Goal: Task Accomplishment & Management: Use online tool/utility

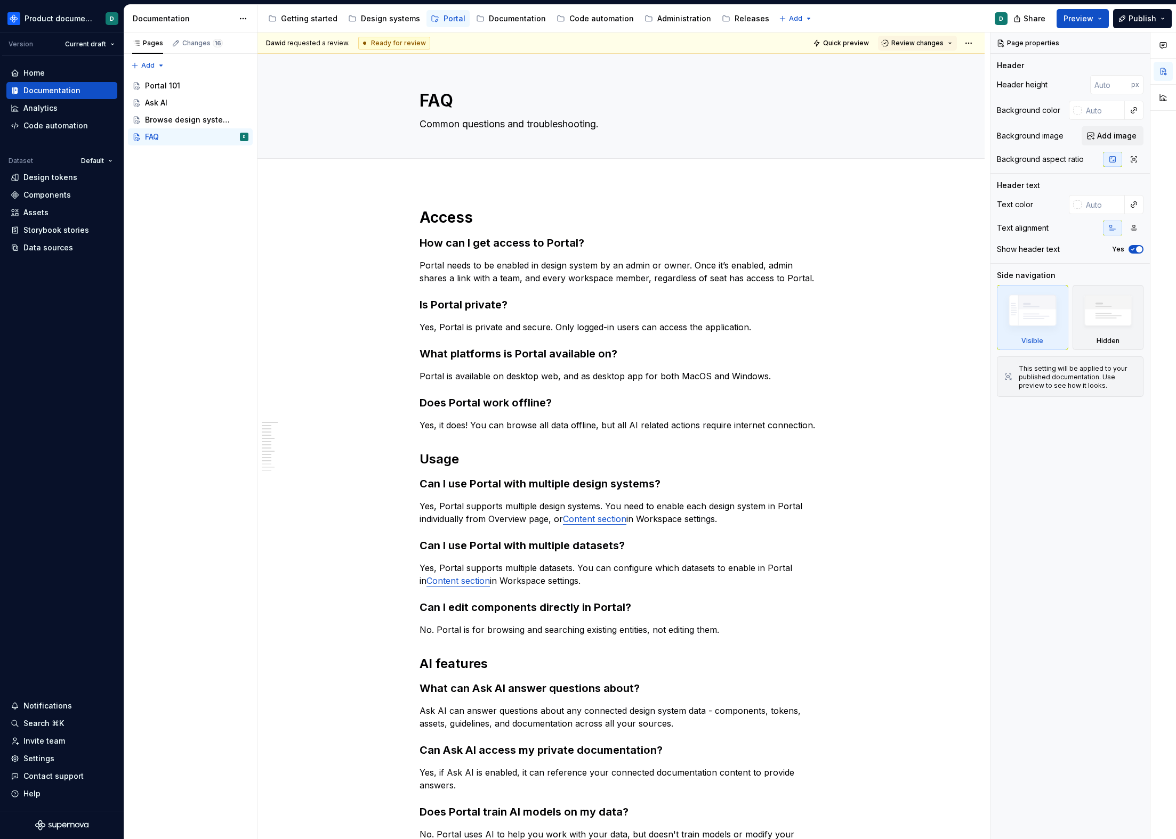
type textarea "*"
click at [38, 76] on div "Home" at bounding box center [33, 73] width 21 height 11
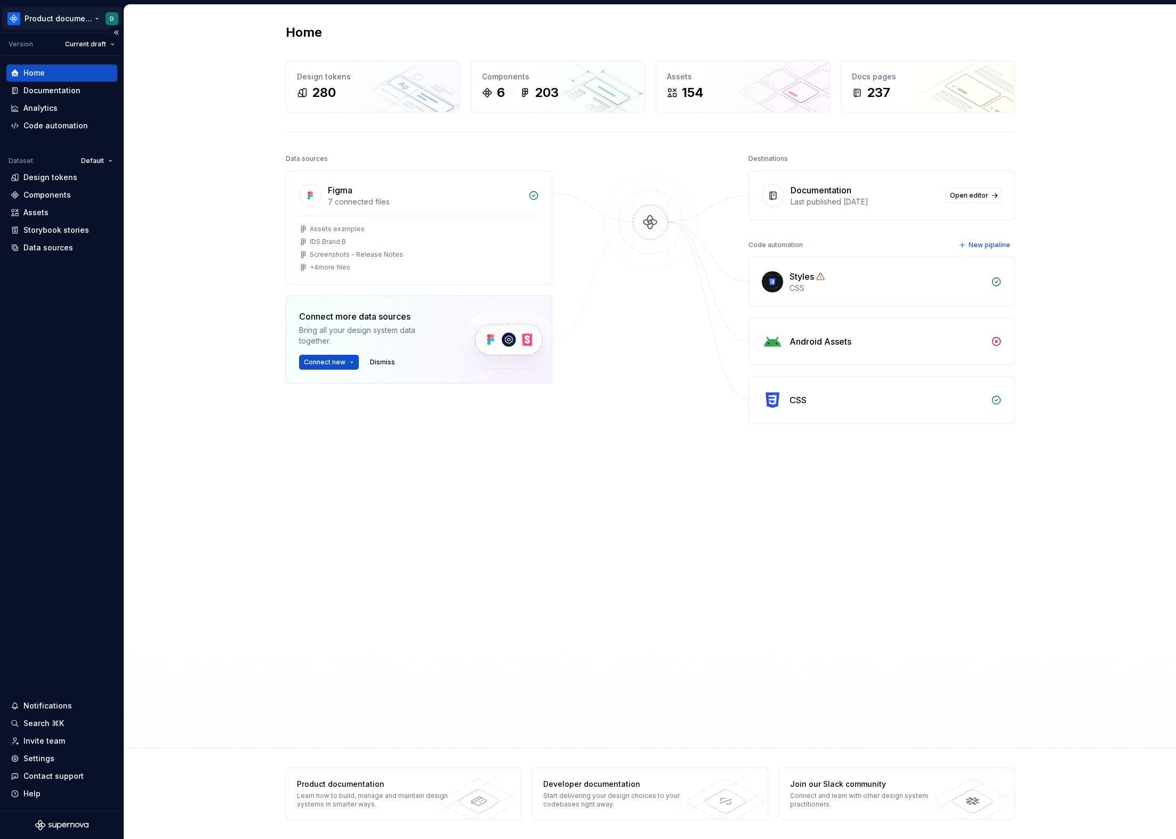
click at [30, 20] on html "Product documentation D Version Current draft Home Documentation Analytics Code…" at bounding box center [588, 419] width 1176 height 839
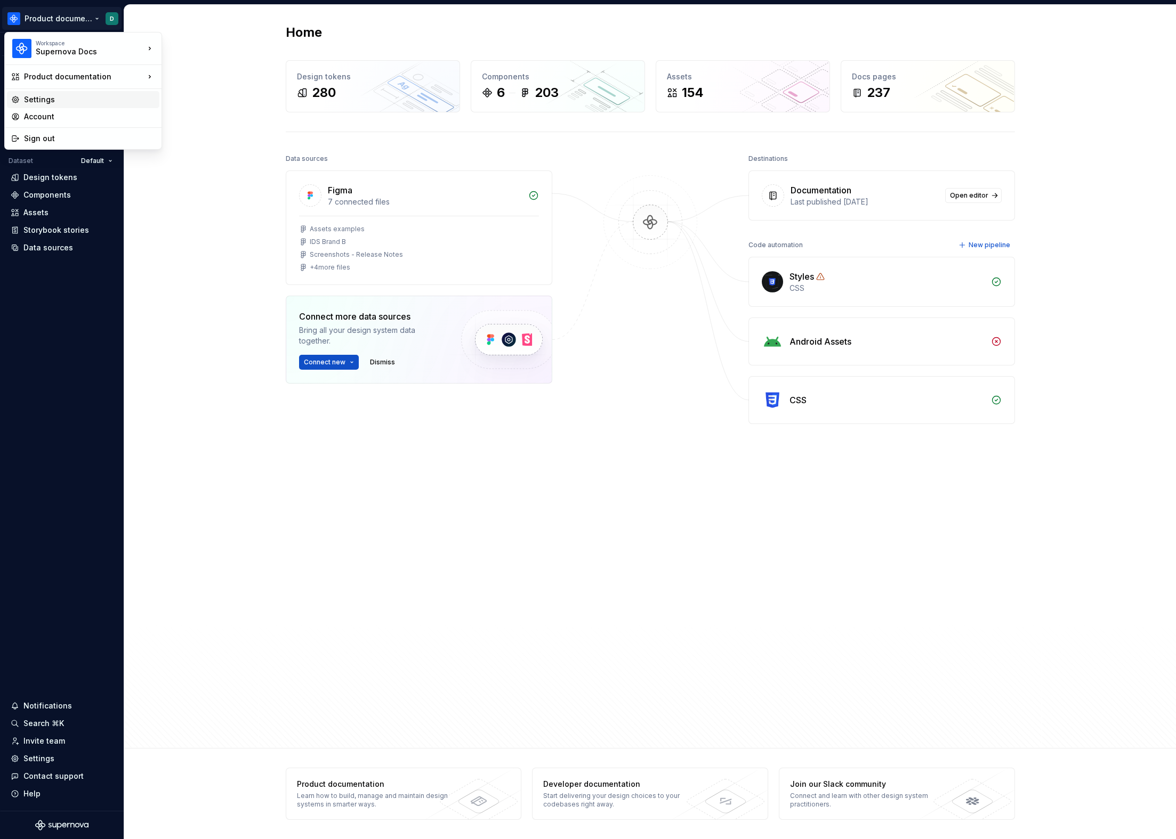
click at [71, 98] on div "Settings" at bounding box center [89, 99] width 131 height 11
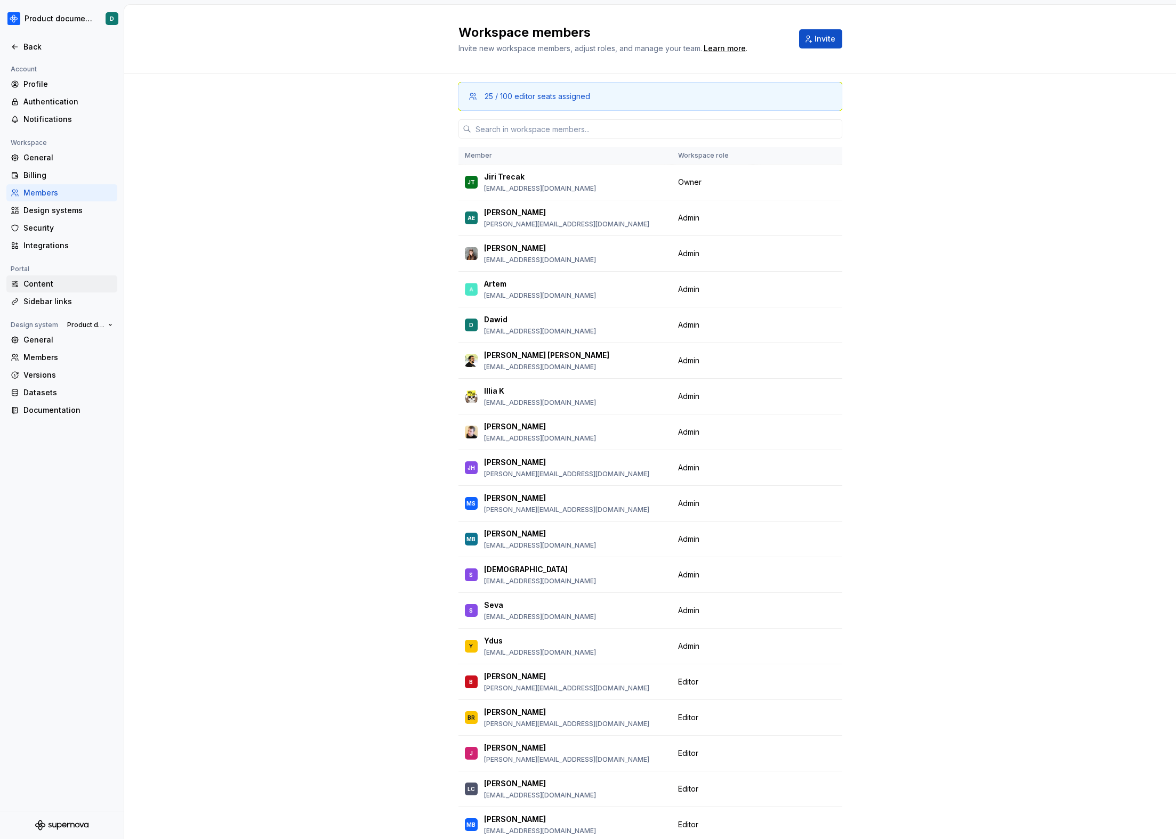
click at [48, 288] on div "Content" at bounding box center [68, 284] width 90 height 11
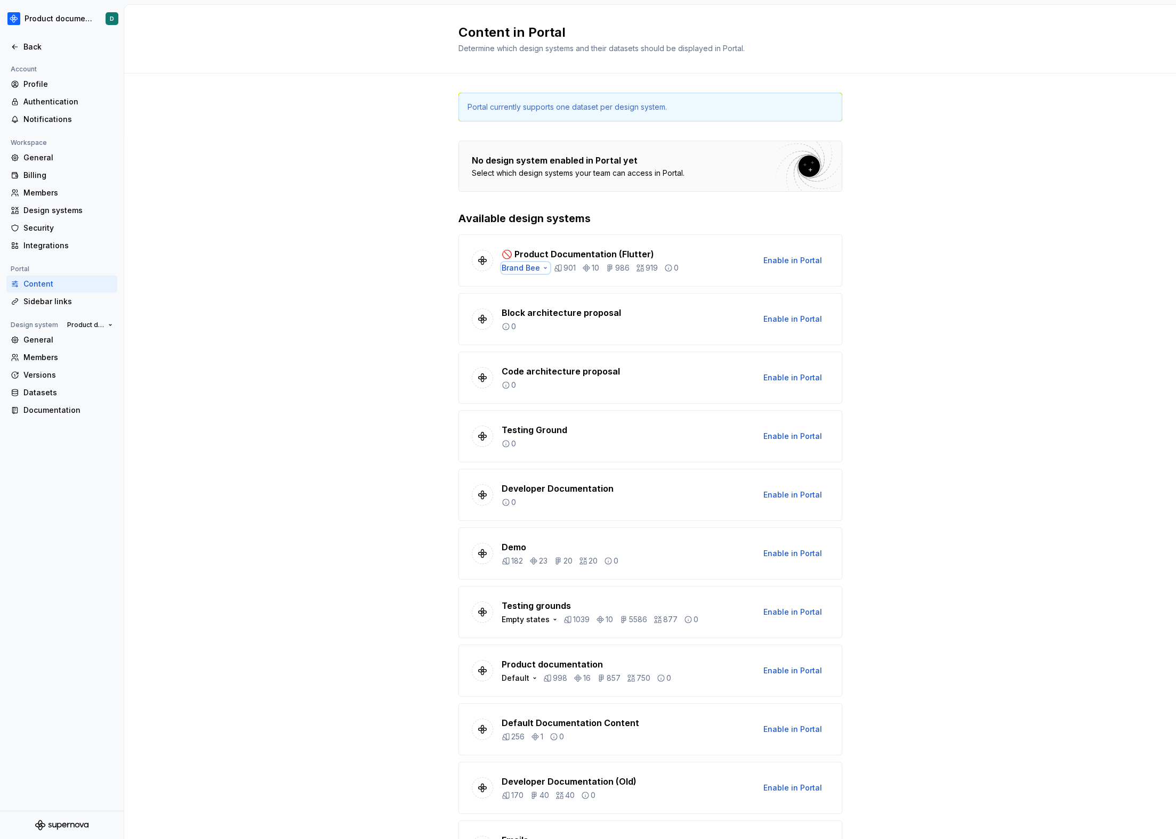
click at [517, 270] on div "Brand Bee" at bounding box center [525, 268] width 48 height 11
click at [333, 303] on div "Portal currently supports one dataset per design system. No design system enabl…" at bounding box center [649, 552] width 1051 height 957
click at [60, 88] on div "Profile" at bounding box center [68, 84] width 90 height 11
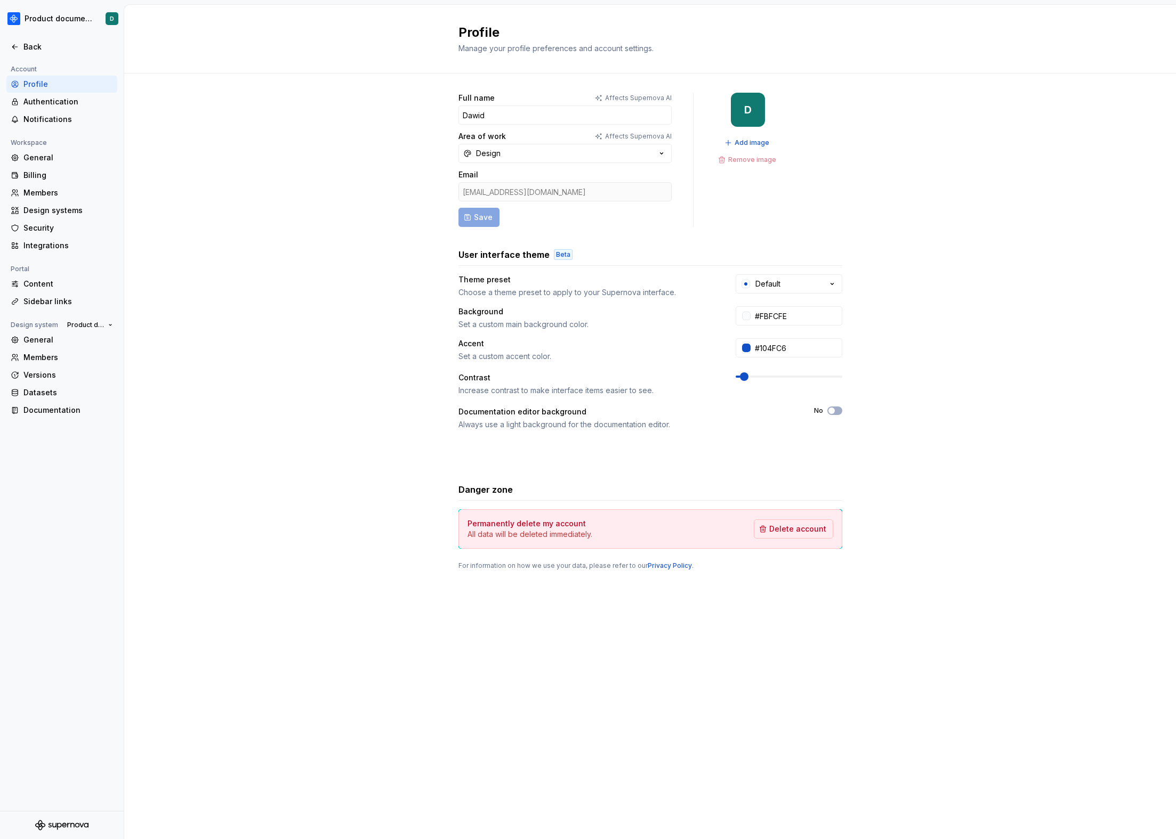
click at [248, 217] on div "Full name Affects Supernova AI Dawid Area of work Affects Supernova AI Design E…" at bounding box center [649, 342] width 1051 height 537
click at [37, 102] on div "Authentication" at bounding box center [68, 101] width 90 height 11
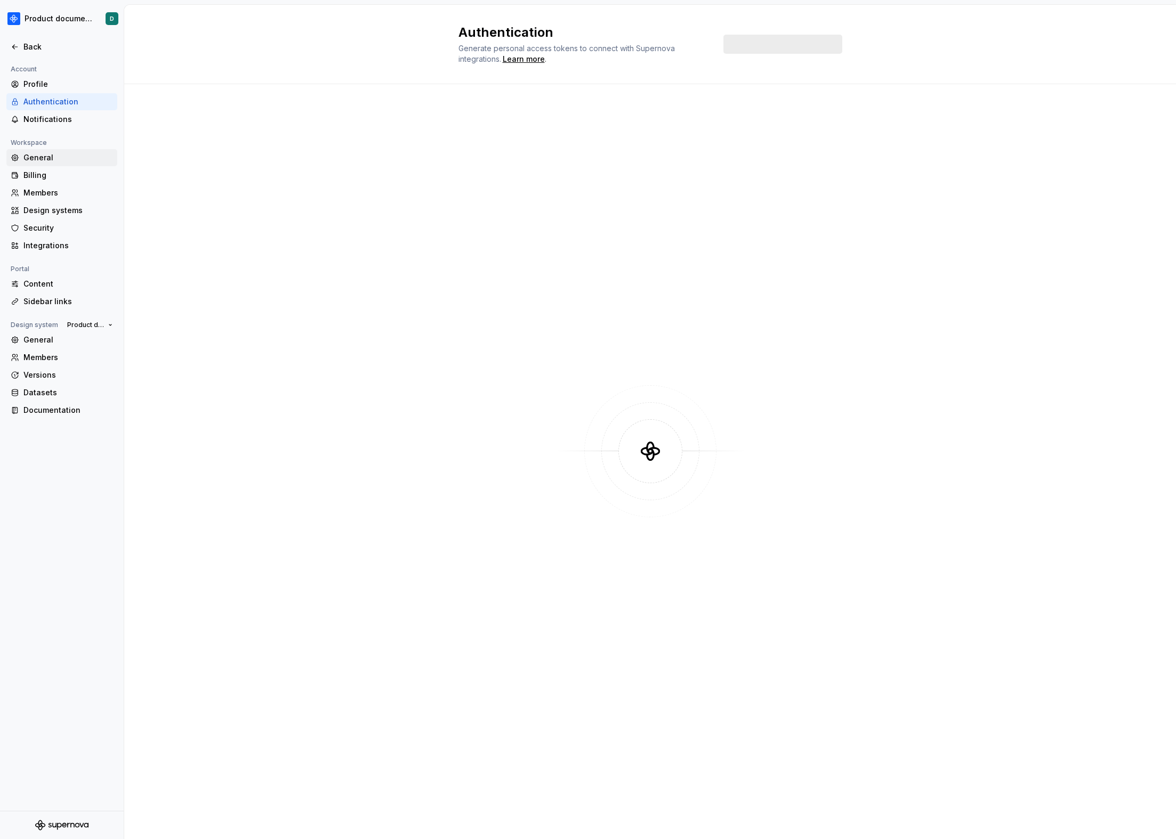
click at [44, 158] on div "General" at bounding box center [68, 157] width 90 height 11
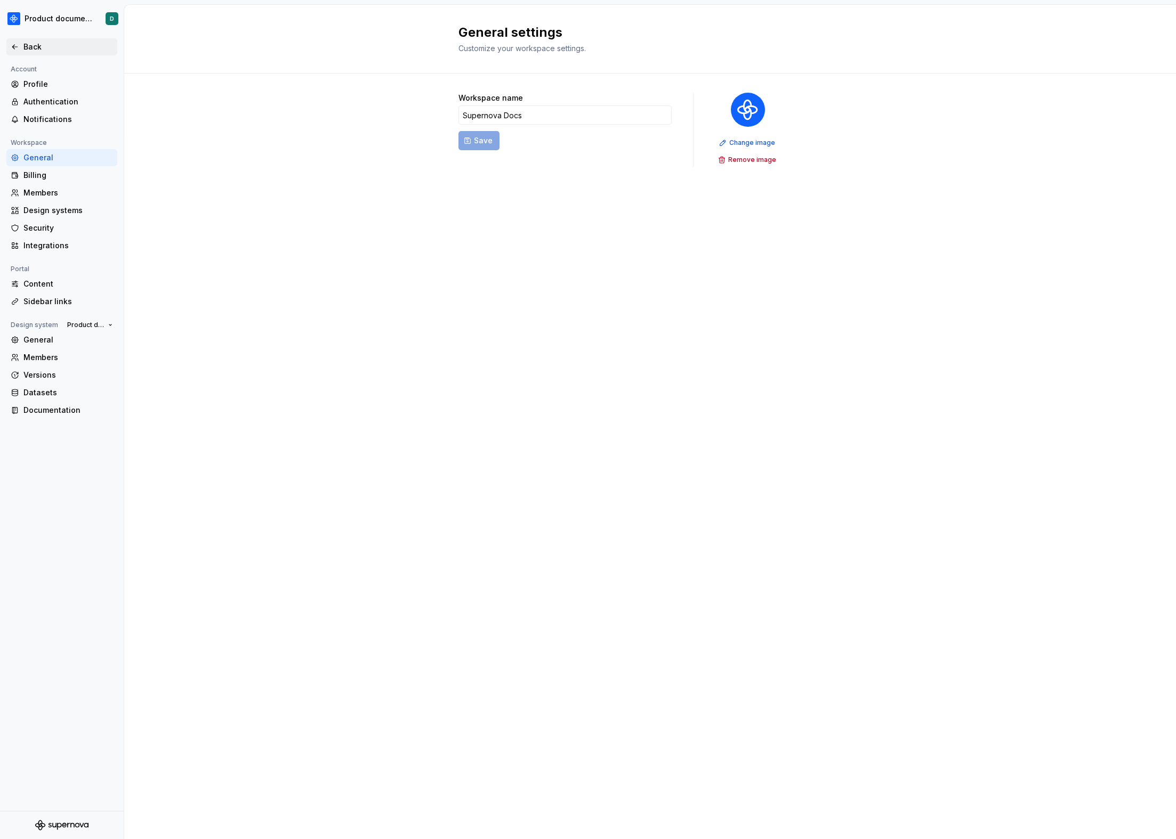
click at [53, 52] on div "Back" at bounding box center [68, 47] width 90 height 11
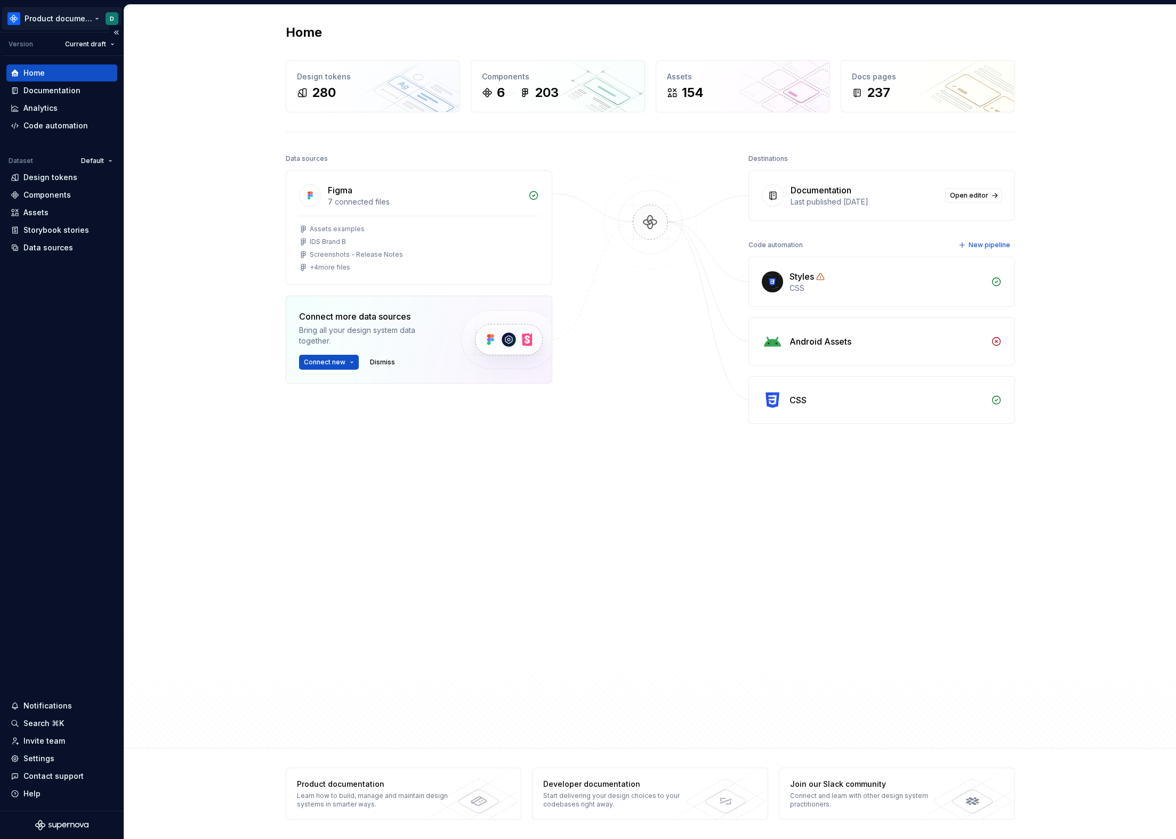
click at [34, 18] on html "Product documentation D Version Current draft Home Documentation Analytics Code…" at bounding box center [588, 419] width 1176 height 839
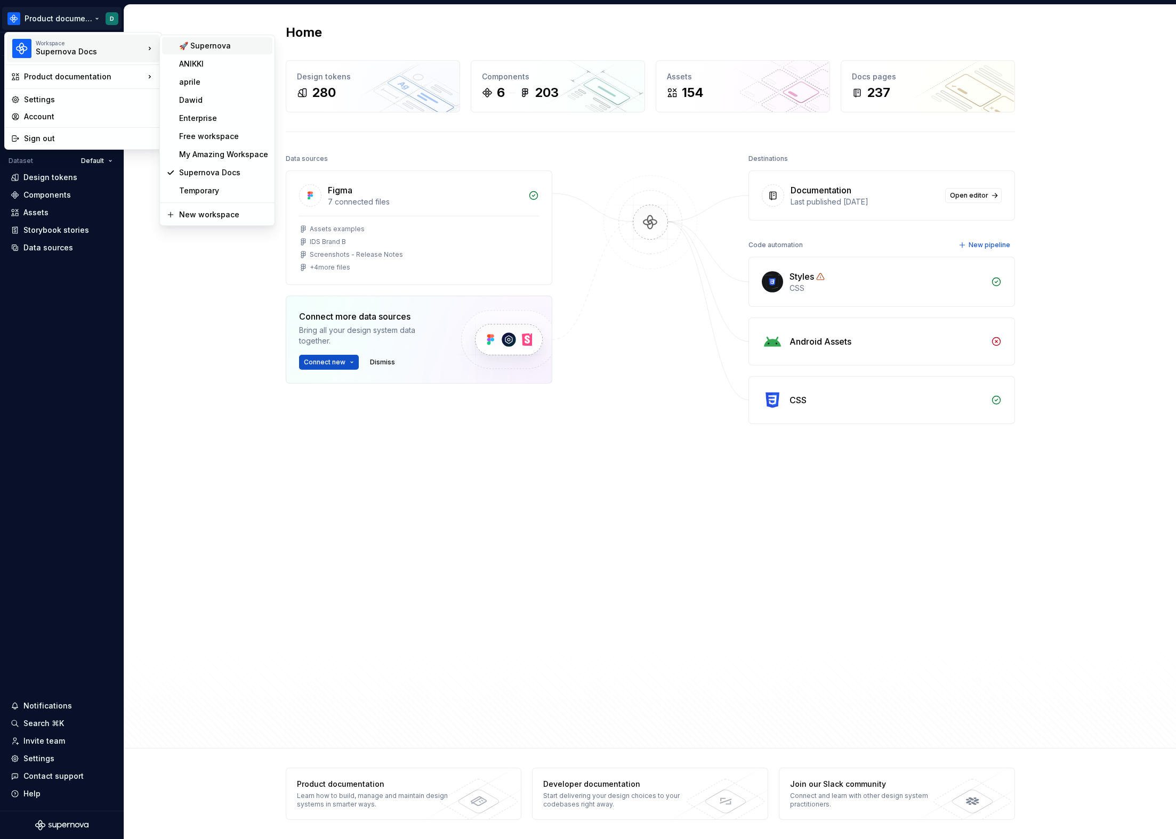
click at [227, 48] on div "🚀 Supernova" at bounding box center [223, 46] width 89 height 11
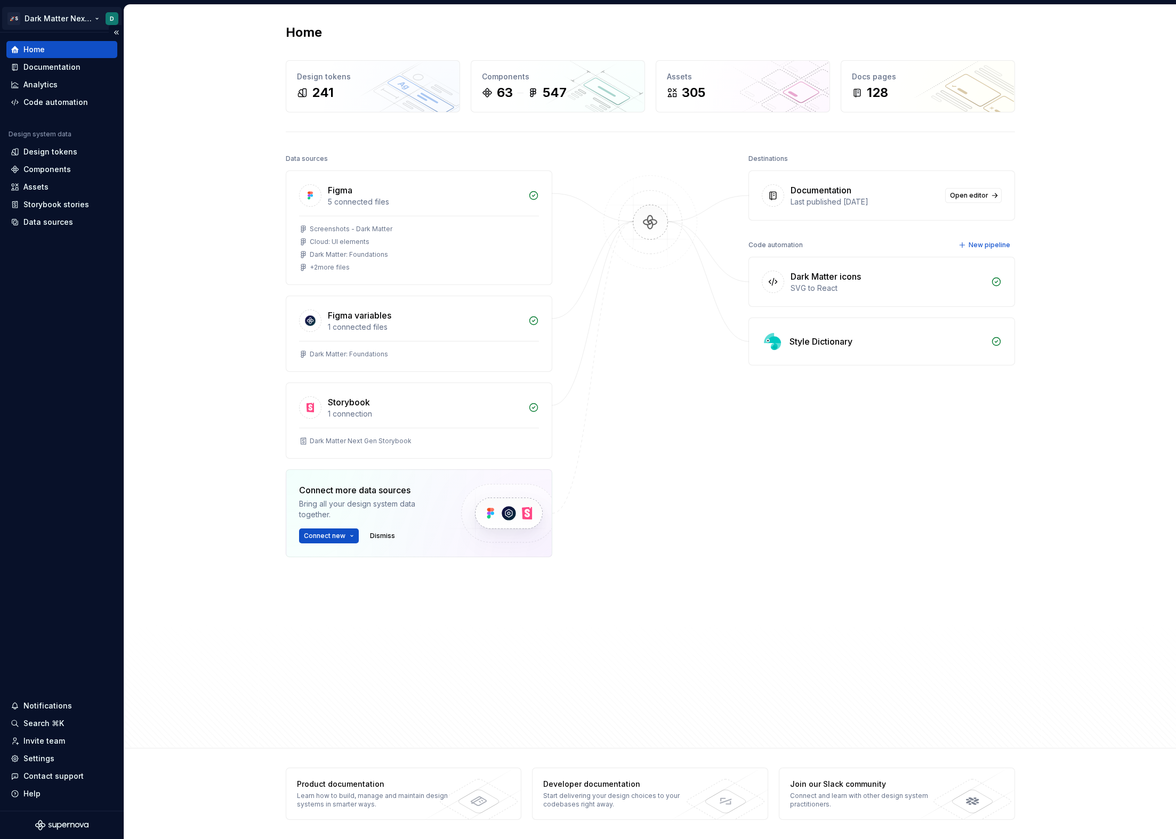
click at [46, 9] on html "🚀S Dark Matter Next Gen D Home Documentation Analytics Code automation Design s…" at bounding box center [588, 419] width 1176 height 839
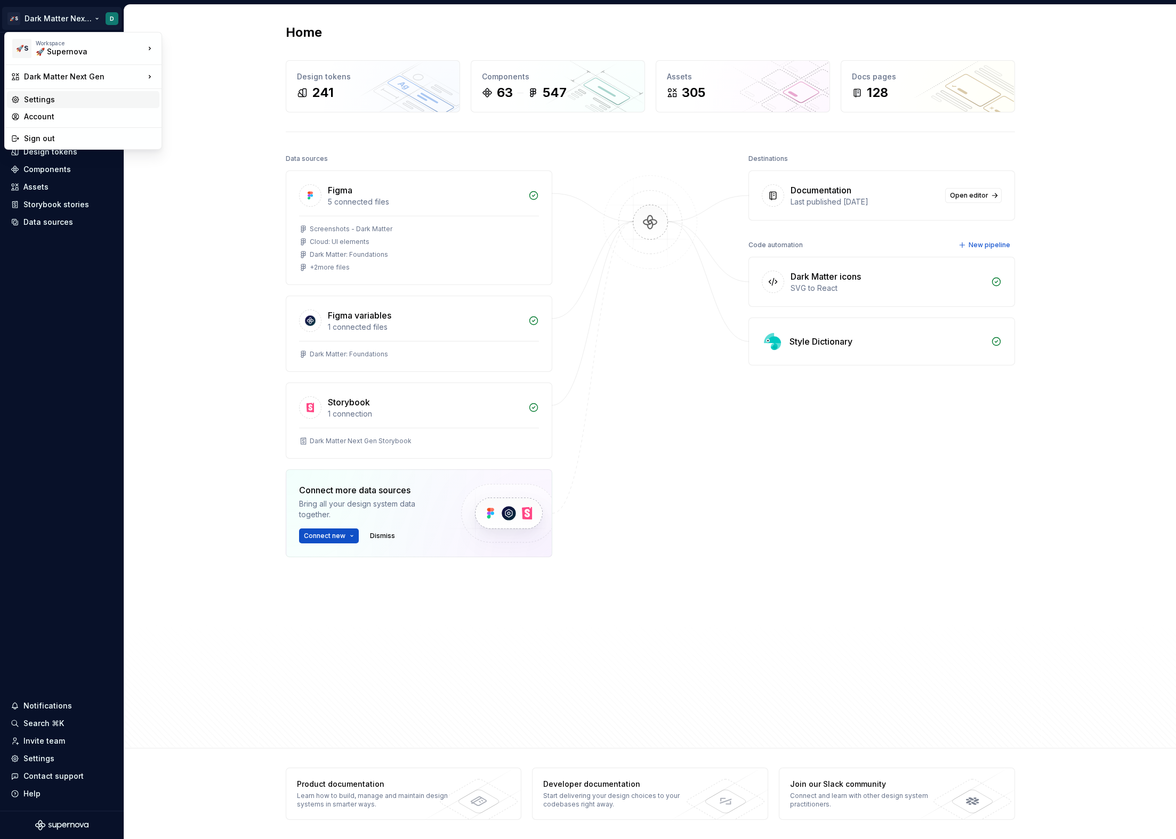
click at [59, 96] on div "Settings" at bounding box center [89, 99] width 131 height 11
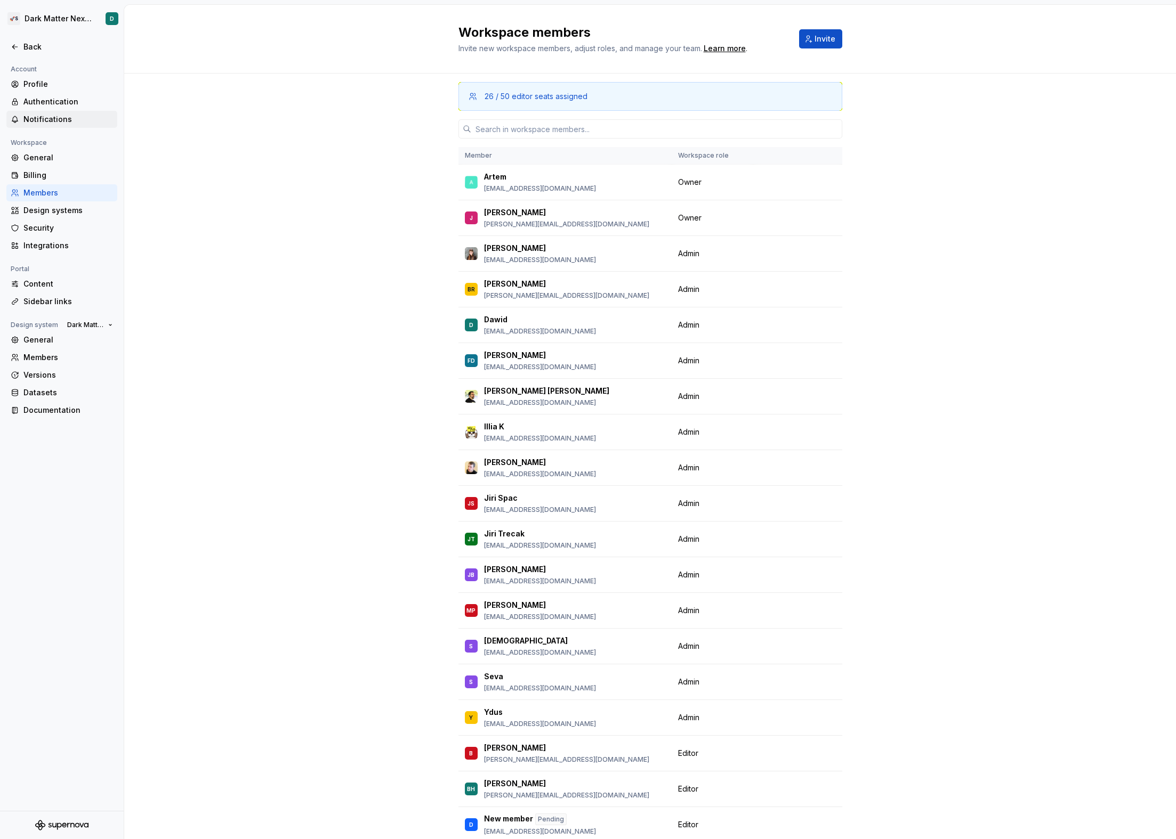
click at [45, 127] on div "Notifications" at bounding box center [61, 119] width 111 height 17
click at [46, 158] on div "General" at bounding box center [68, 157] width 90 height 11
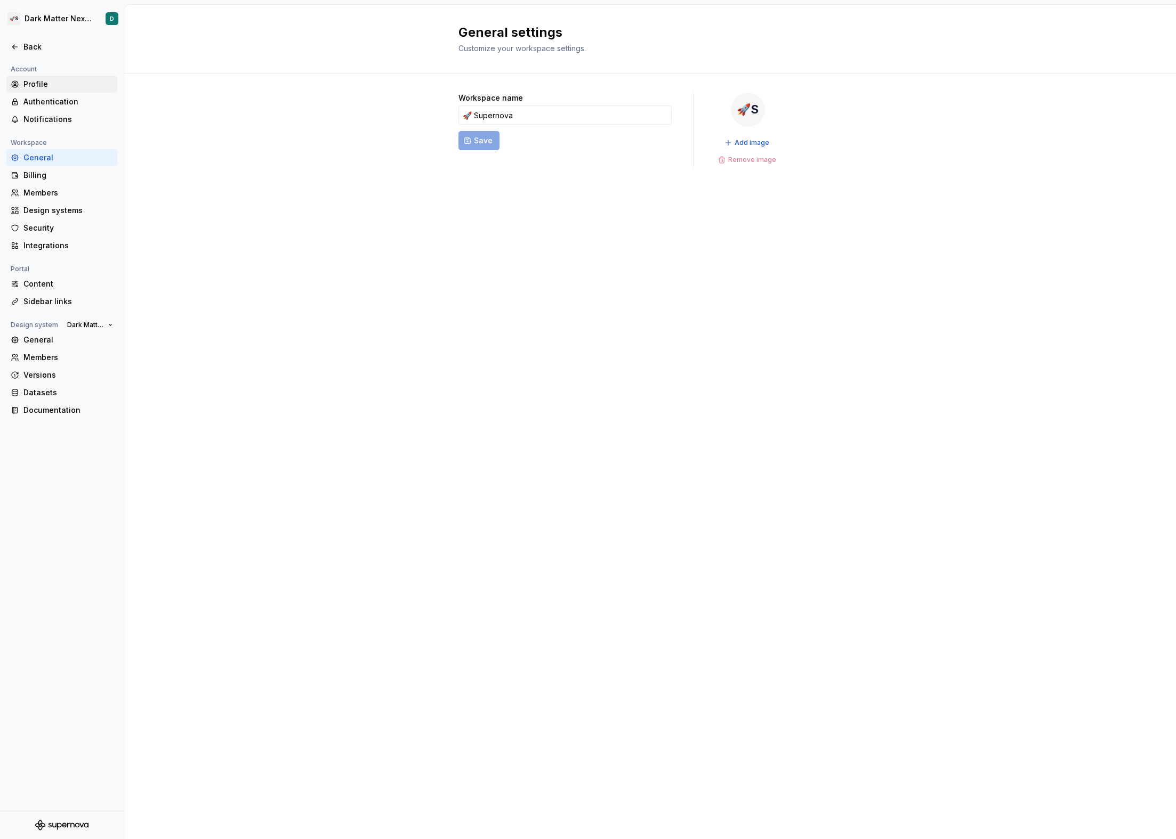
click at [48, 92] on div "Profile" at bounding box center [61, 84] width 111 height 17
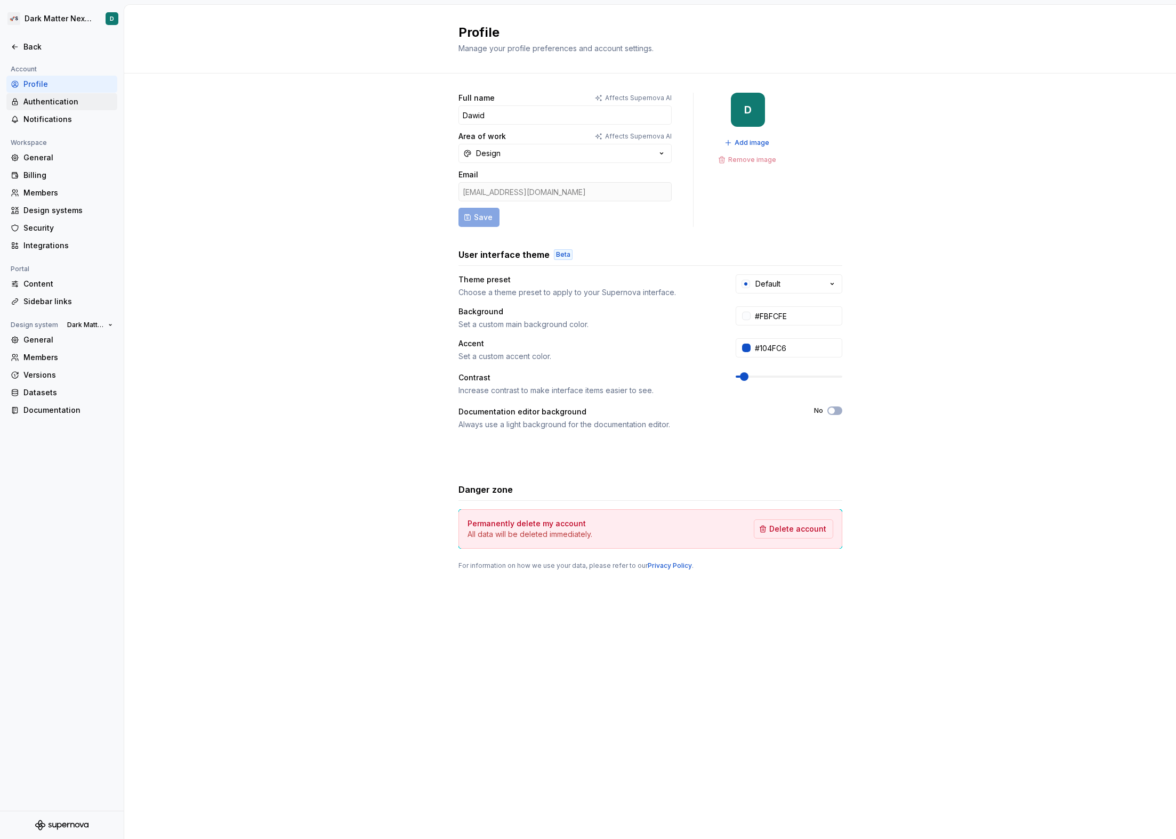
click at [51, 105] on div "Authentication" at bounding box center [68, 101] width 90 height 11
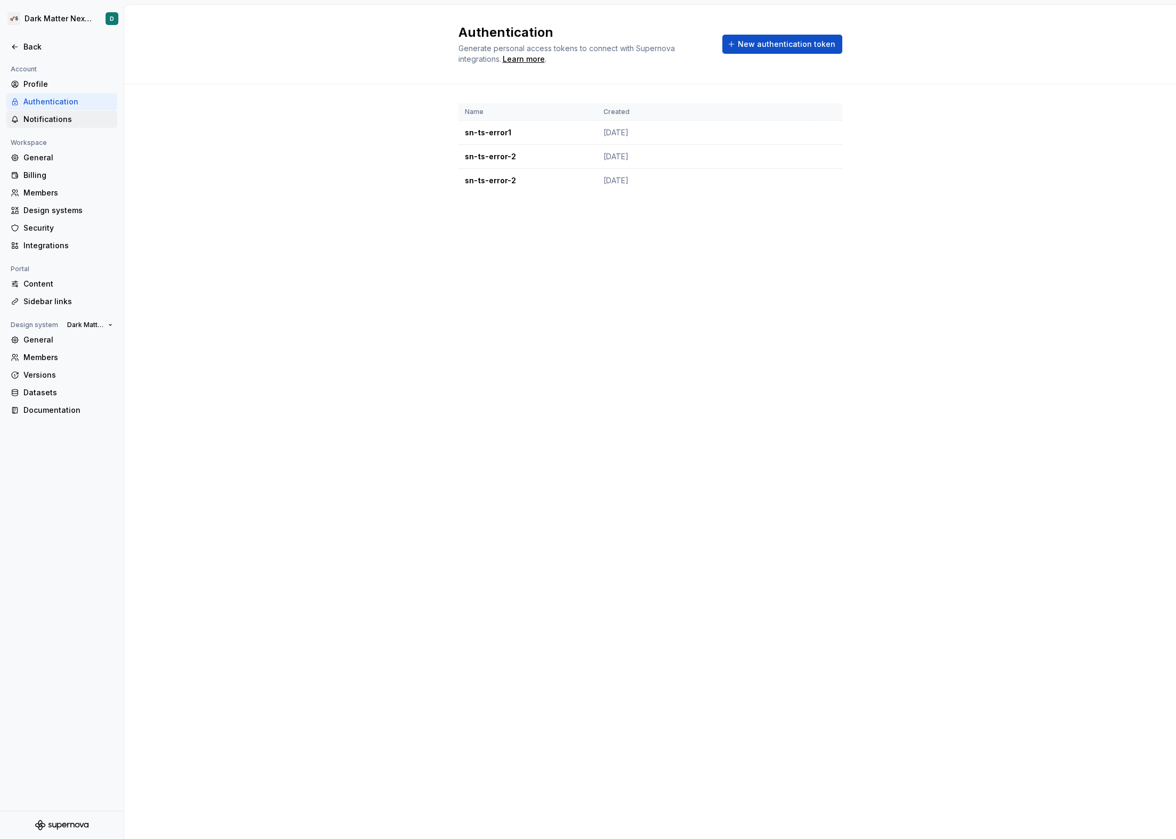
click at [50, 118] on div "Notifications" at bounding box center [68, 119] width 90 height 11
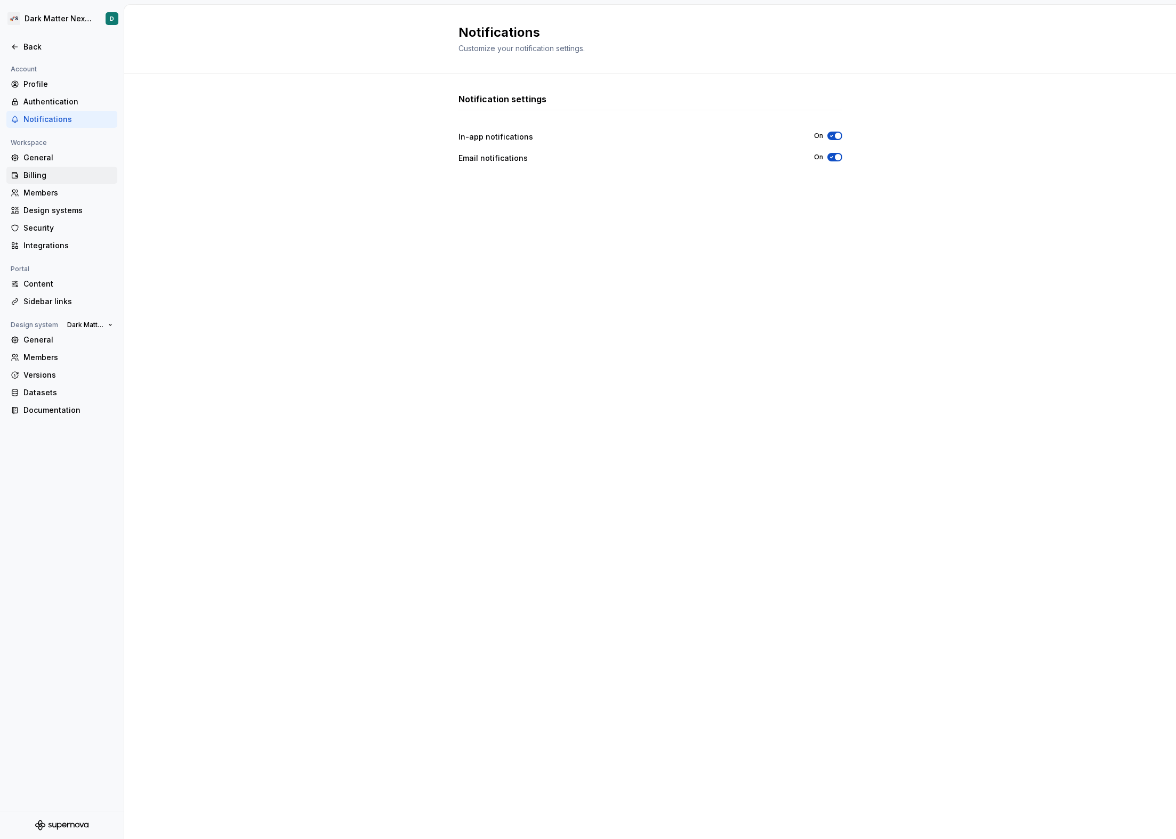
click at [55, 167] on div "Billing" at bounding box center [61, 175] width 111 height 17
click at [54, 159] on div "General" at bounding box center [68, 157] width 90 height 11
click at [49, 43] on div "Back" at bounding box center [68, 47] width 90 height 11
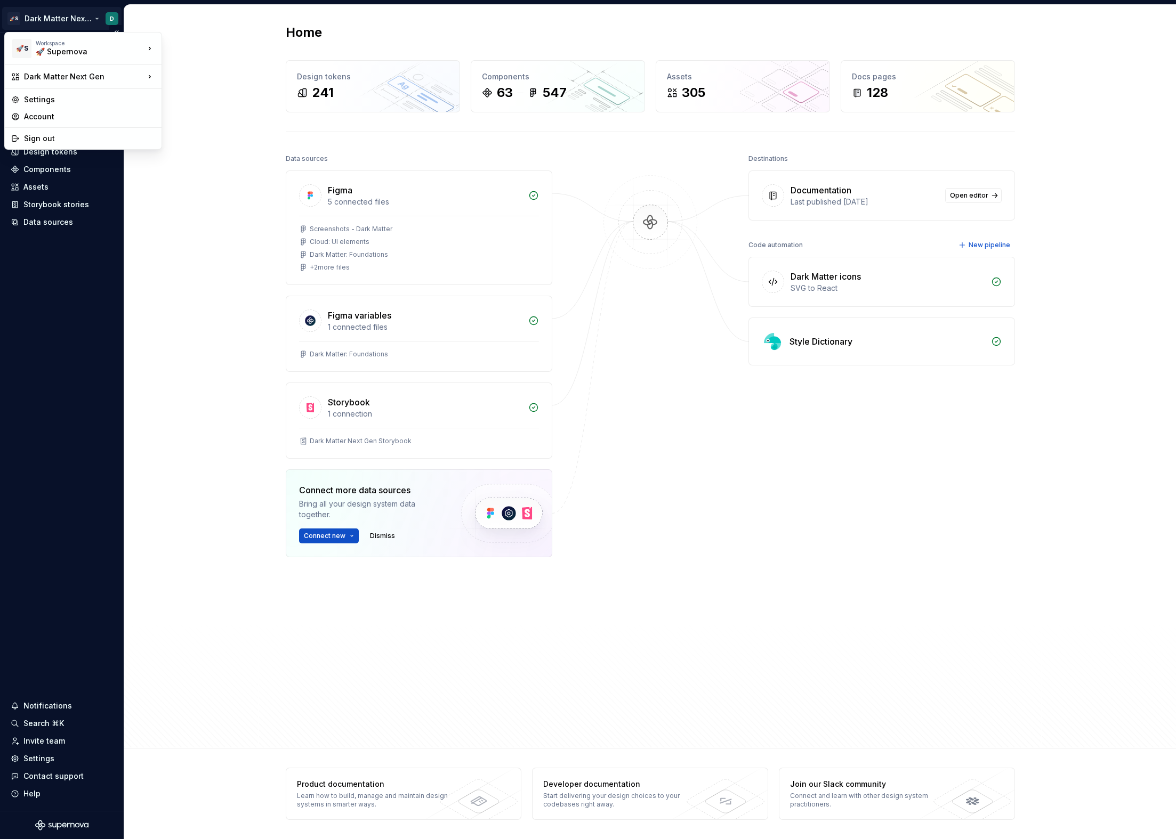
click at [48, 20] on html "🚀S Dark Matter Next Gen D Home Documentation Analytics Code automation Design s…" at bounding box center [588, 419] width 1176 height 839
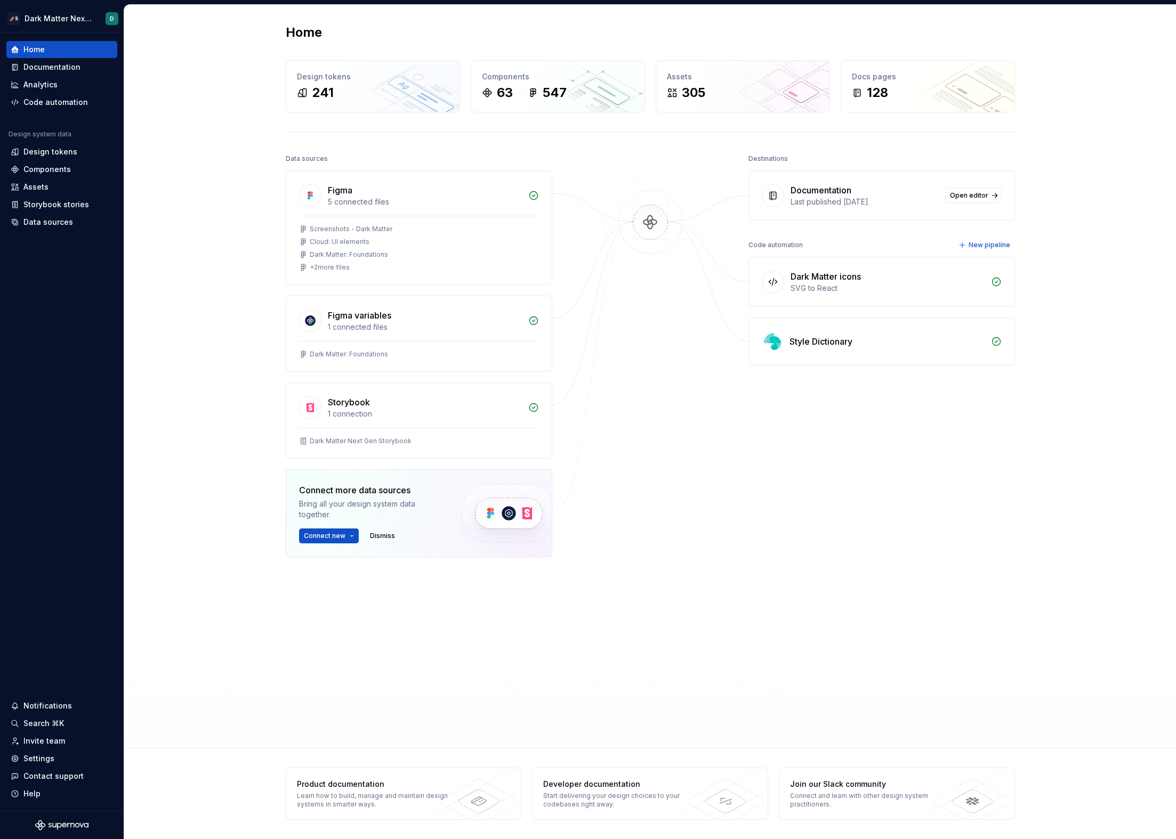
click at [309, 145] on html "🚀S Dark Matter Next Gen D Home Documentation Analytics Code automation Design s…" at bounding box center [588, 419] width 1176 height 839
click at [79, 759] on div "Settings" at bounding box center [62, 759] width 102 height 11
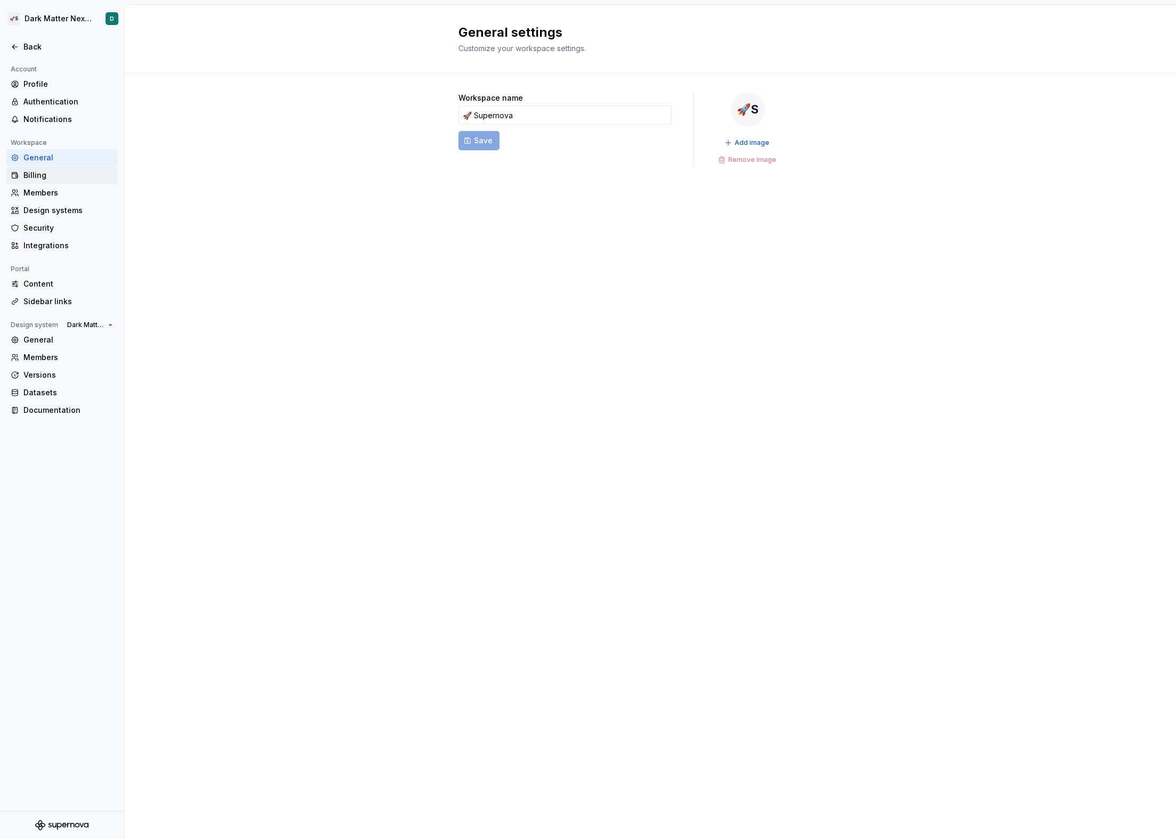
click at [58, 180] on div "Billing" at bounding box center [68, 175] width 90 height 11
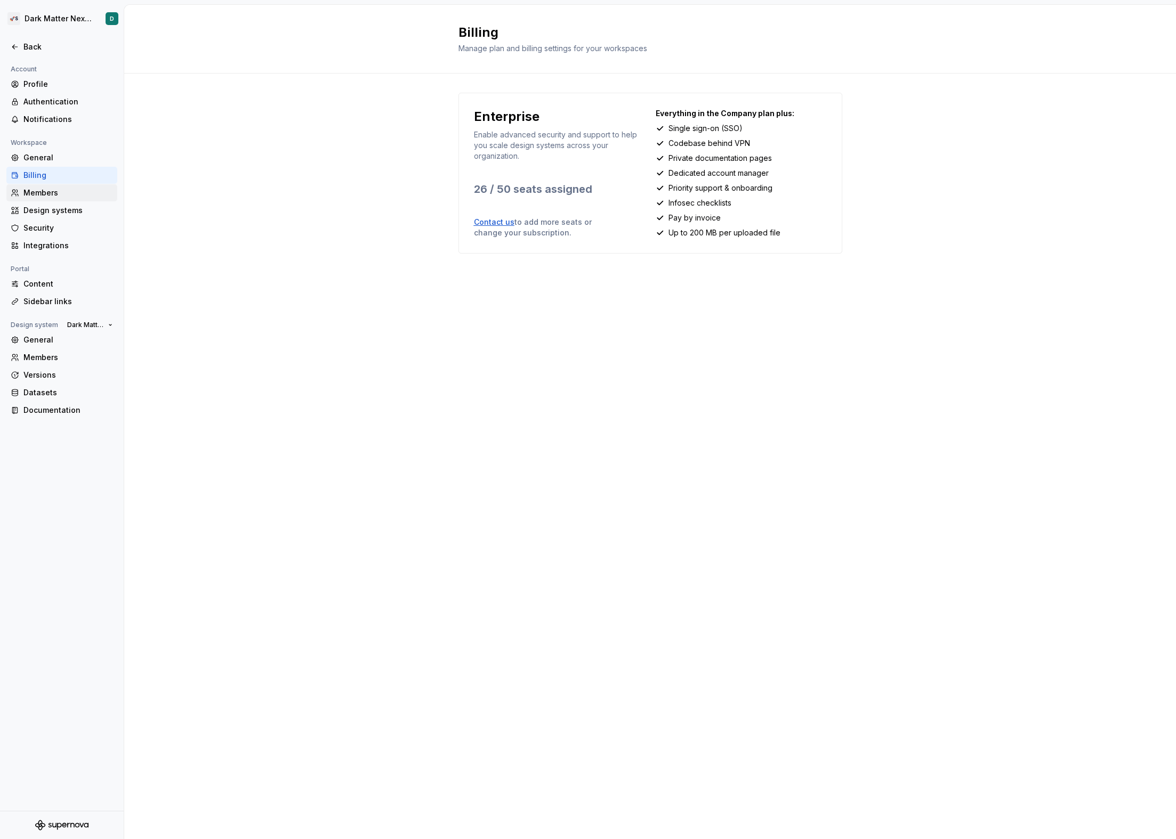
click at [57, 200] on div "Members" at bounding box center [61, 192] width 111 height 17
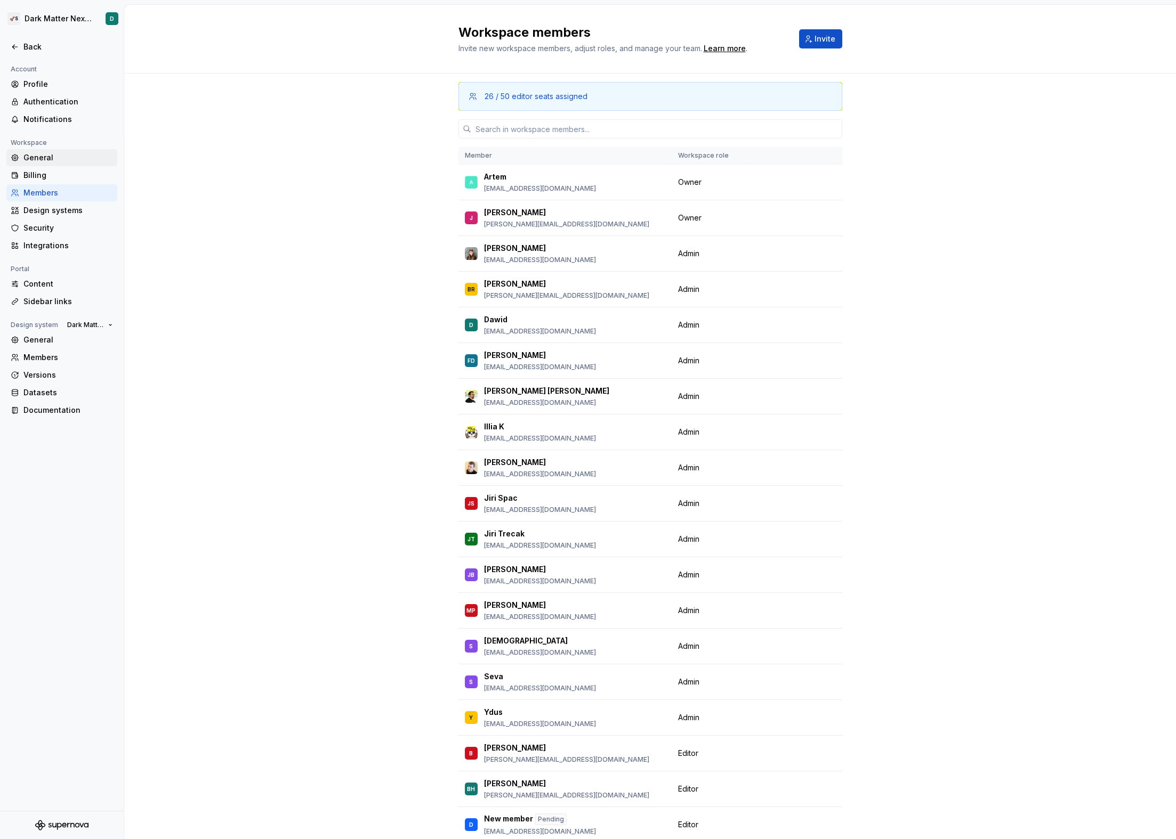
click at [63, 156] on div "General" at bounding box center [68, 157] width 90 height 11
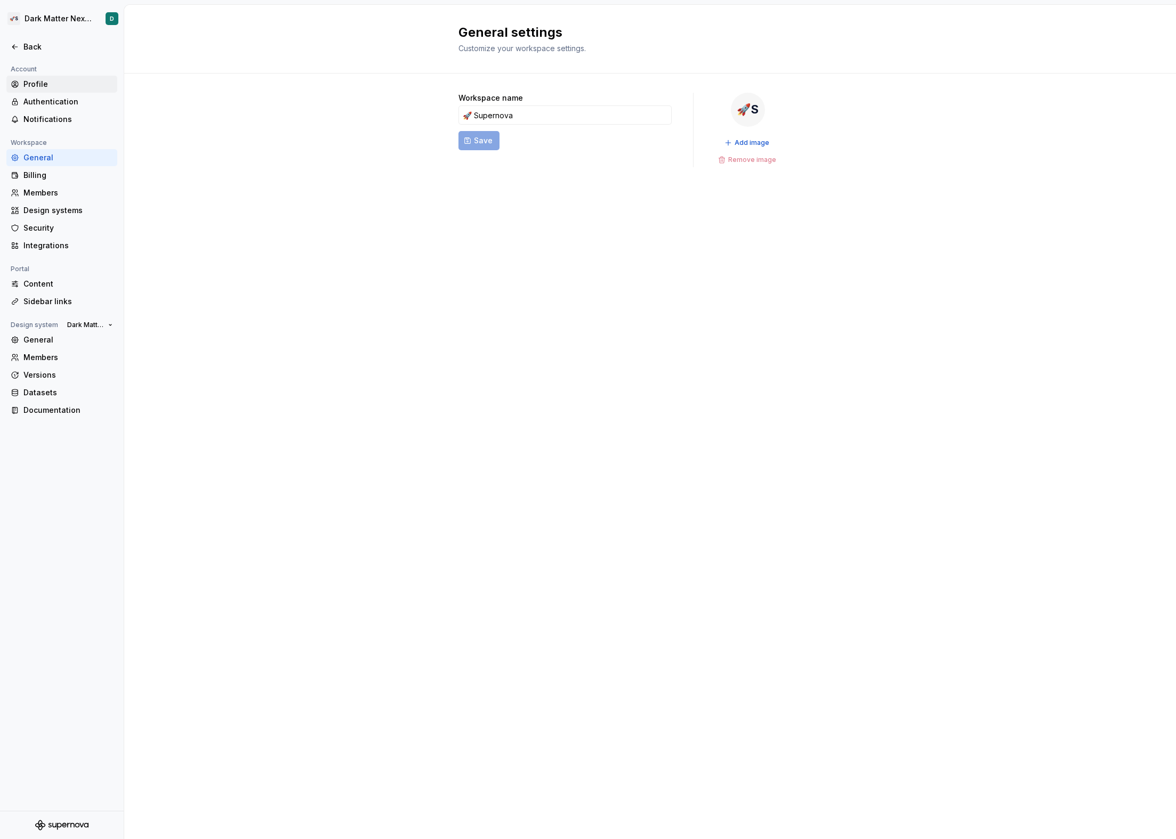
click at [83, 86] on div "Profile" at bounding box center [68, 84] width 90 height 11
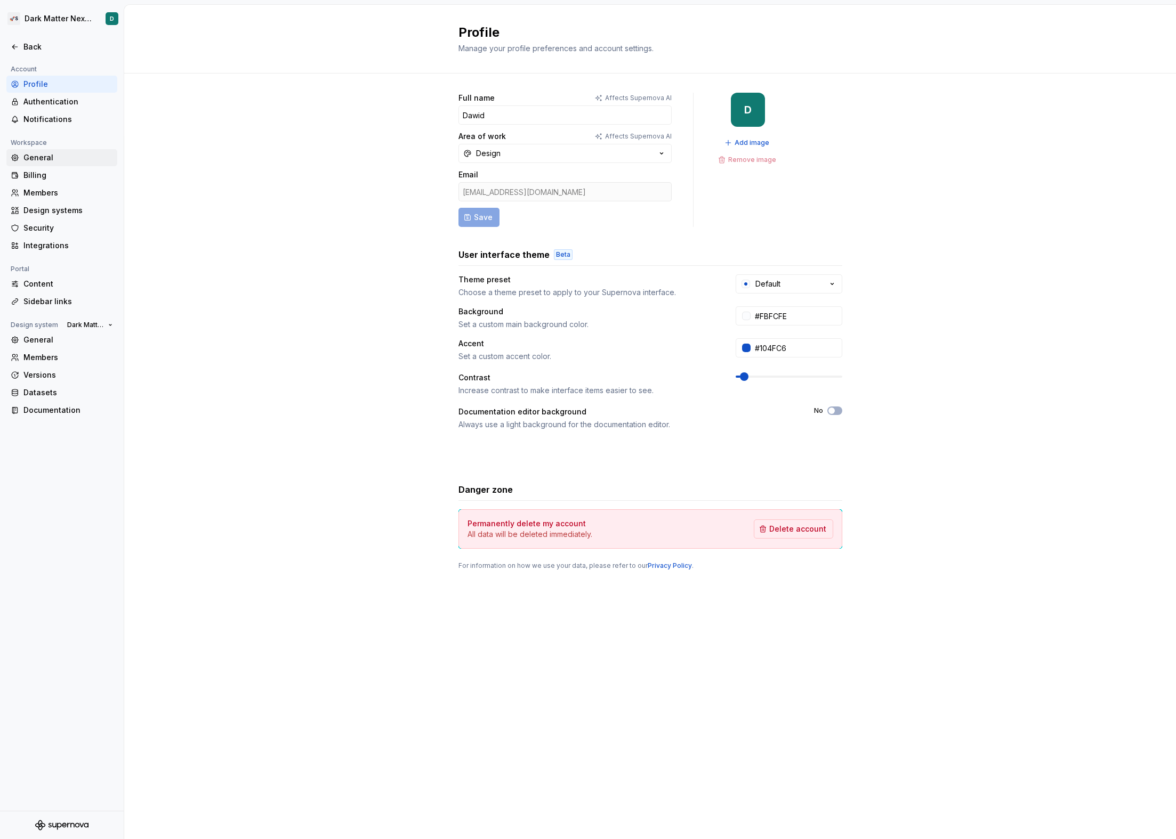
click at [31, 158] on div "General" at bounding box center [68, 157] width 90 height 11
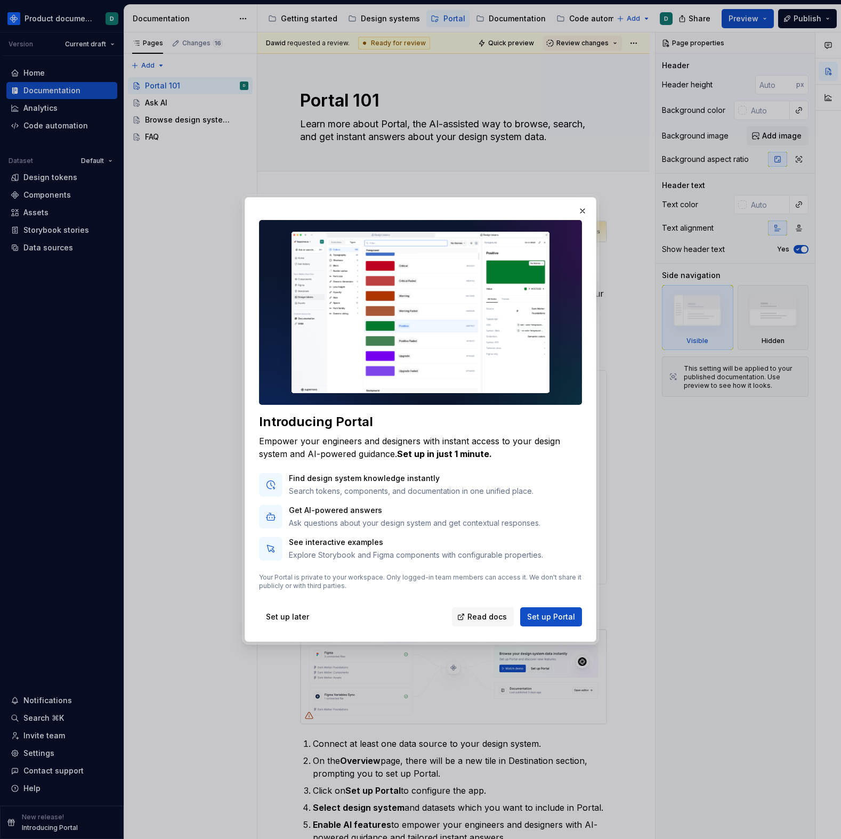
type textarea "*"
click at [549, 614] on span "Set up Portal" at bounding box center [551, 617] width 48 height 11
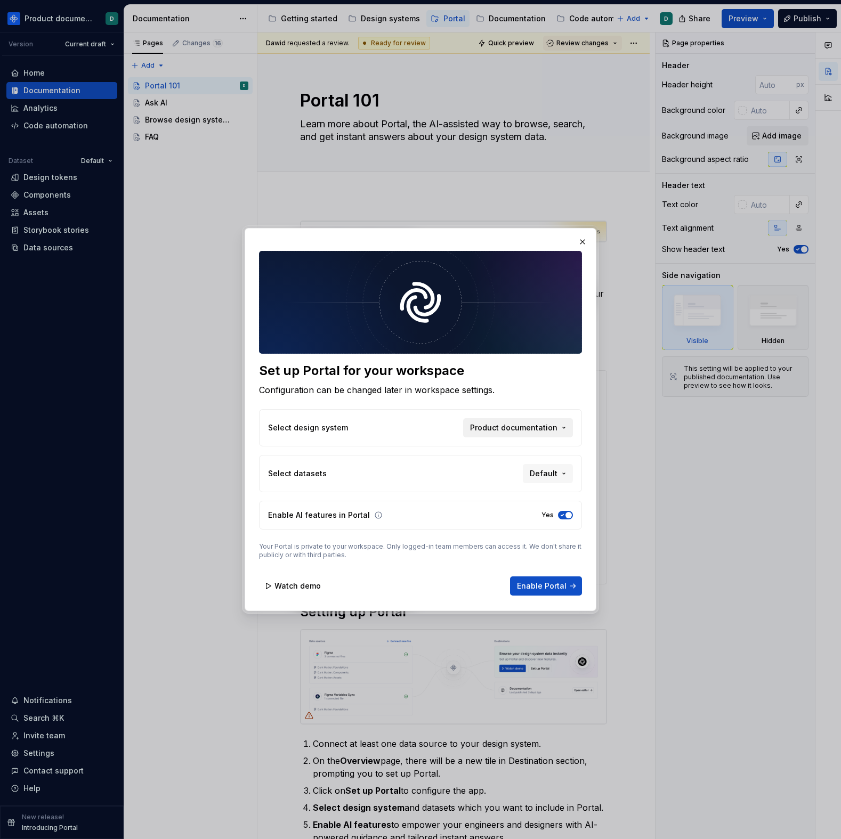
click at [493, 423] on span "Product documentation" at bounding box center [513, 428] width 87 height 11
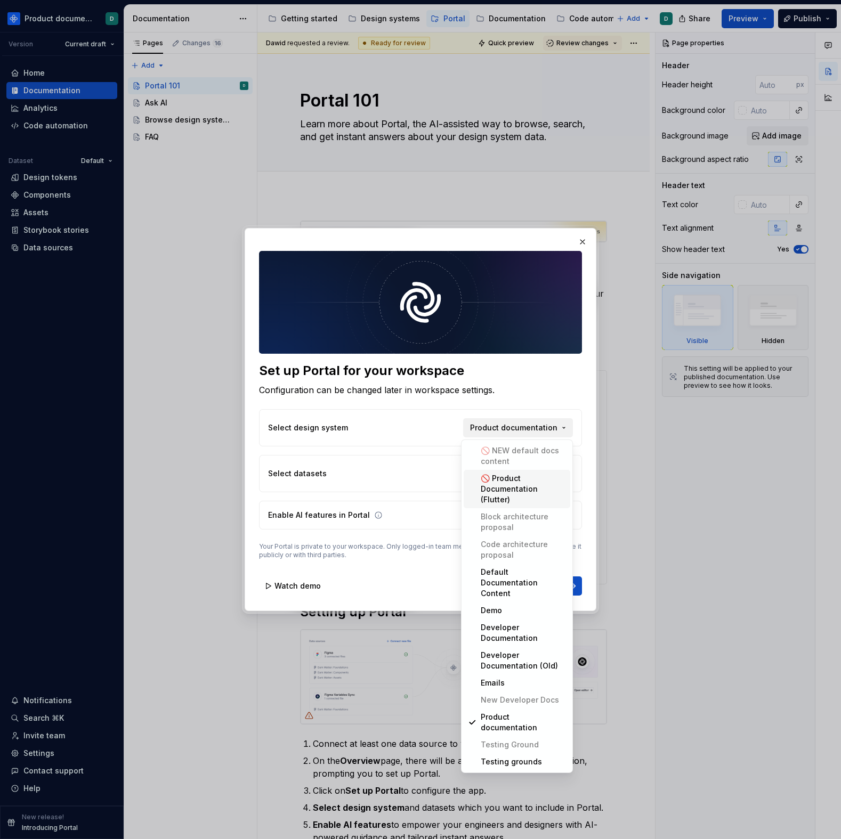
click at [493, 423] on div "Set up Portal for your workspace Configuration can be changed later in workspac…" at bounding box center [420, 419] width 841 height 839
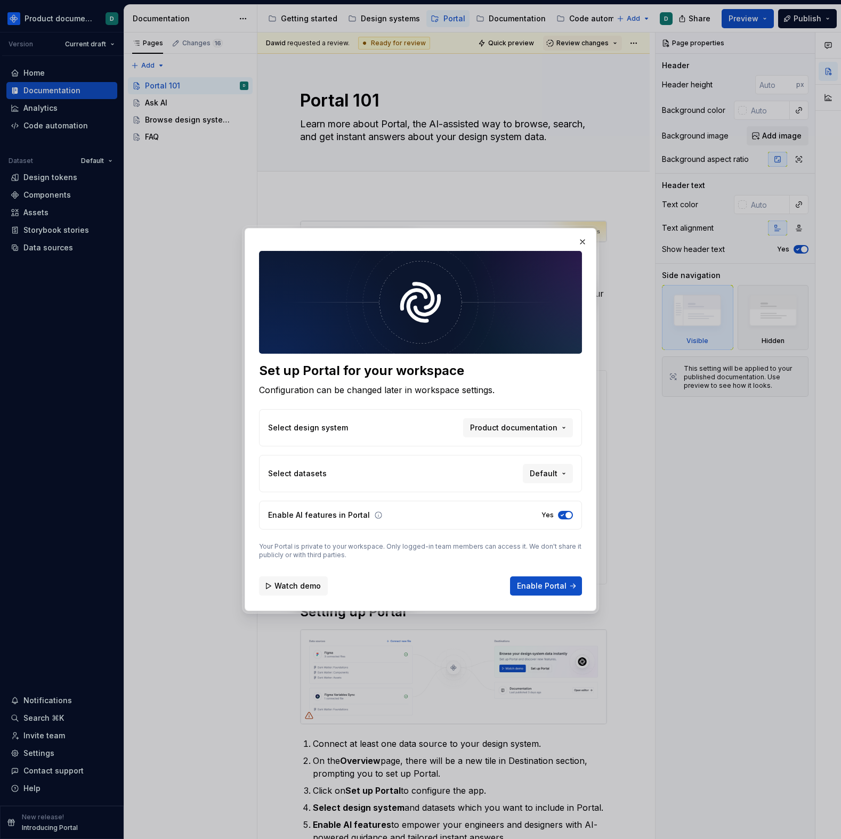
click at [295, 583] on span "Watch demo" at bounding box center [297, 586] width 46 height 11
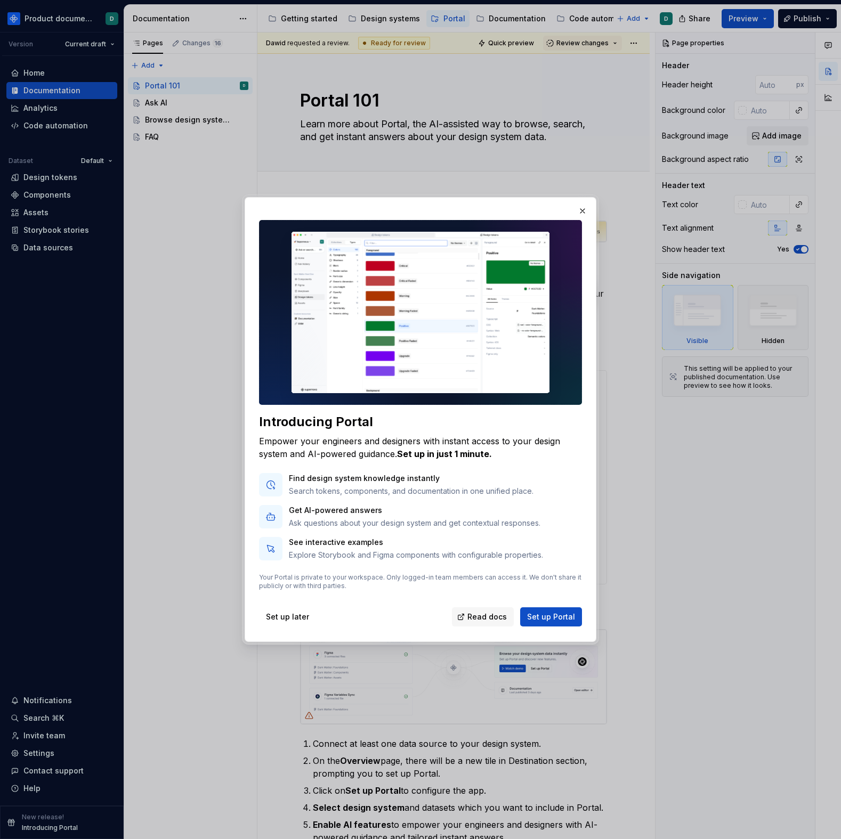
click at [419, 336] on img at bounding box center [420, 312] width 323 height 185
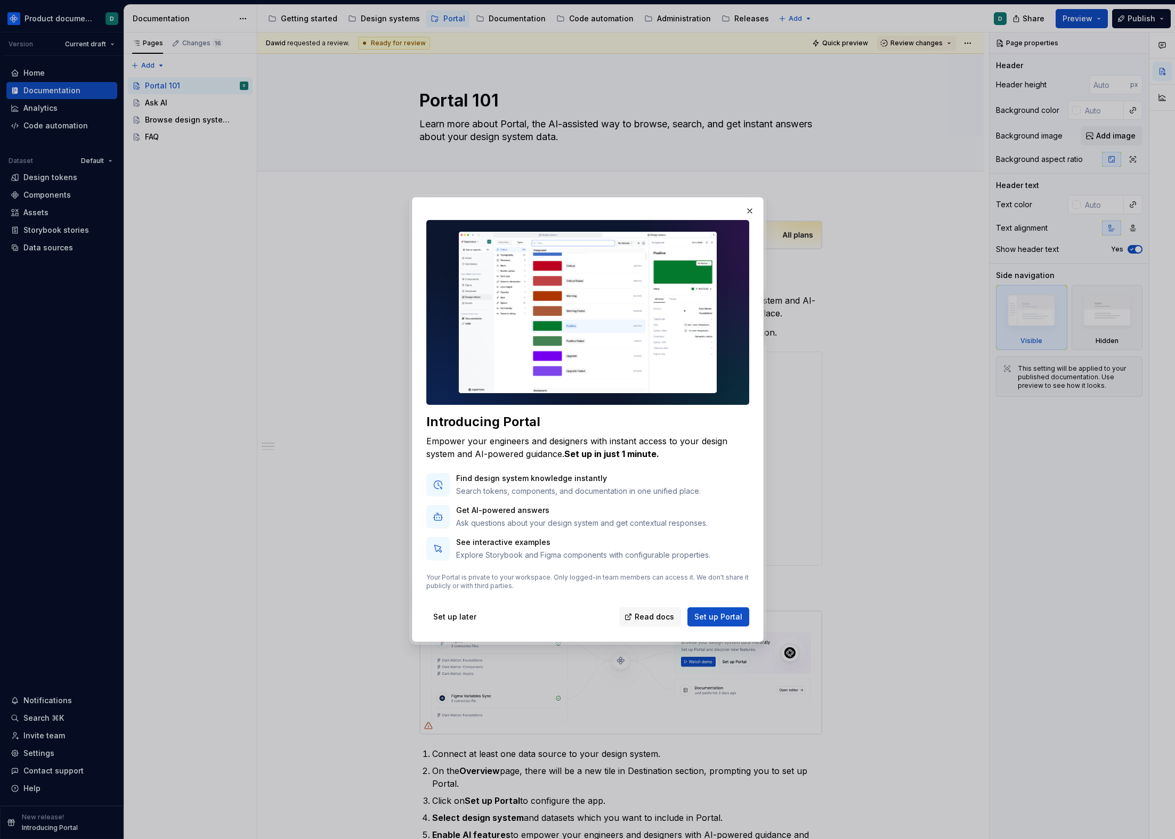
click at [613, 447] on div "Empower your engineers and designers with instant access to your design system …" at bounding box center [587, 448] width 323 height 26
click at [456, 615] on span "Set up later" at bounding box center [454, 617] width 43 height 11
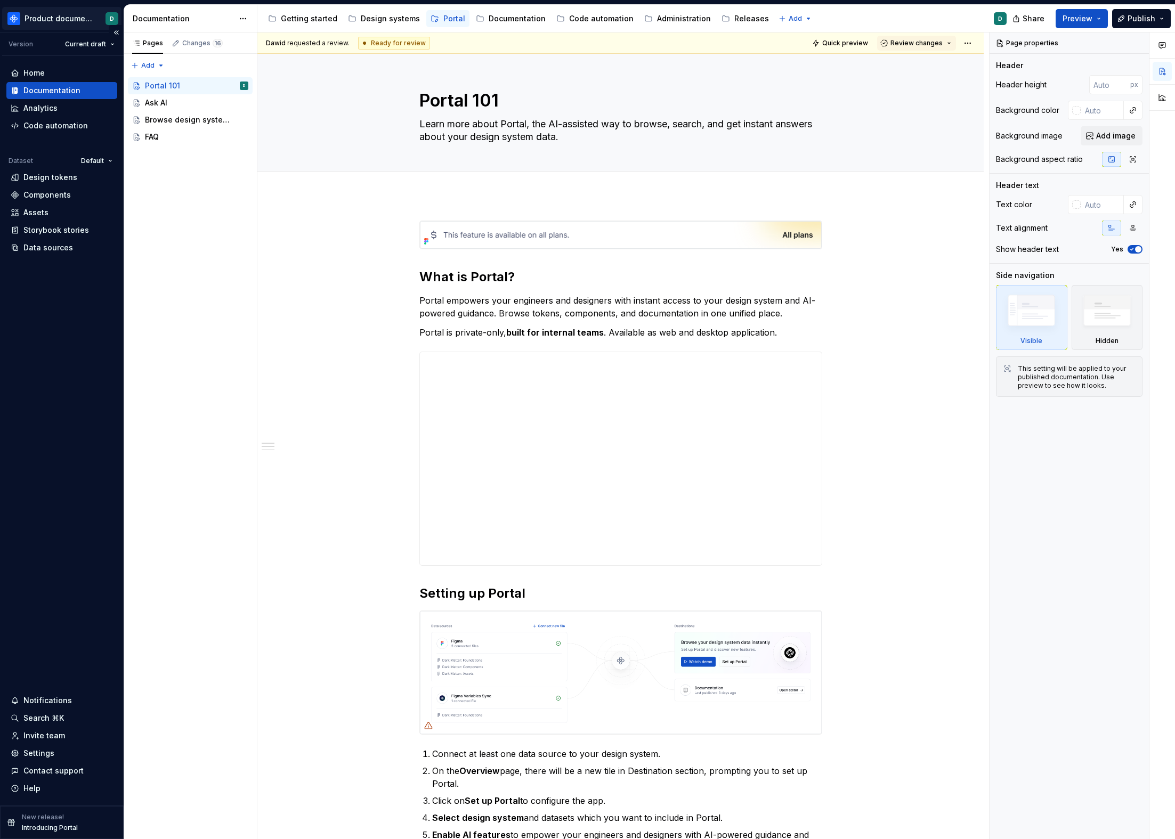
click at [47, 20] on html "Product documentation D Version Current draft Home Documentation Analytics Code…" at bounding box center [587, 419] width 1175 height 839
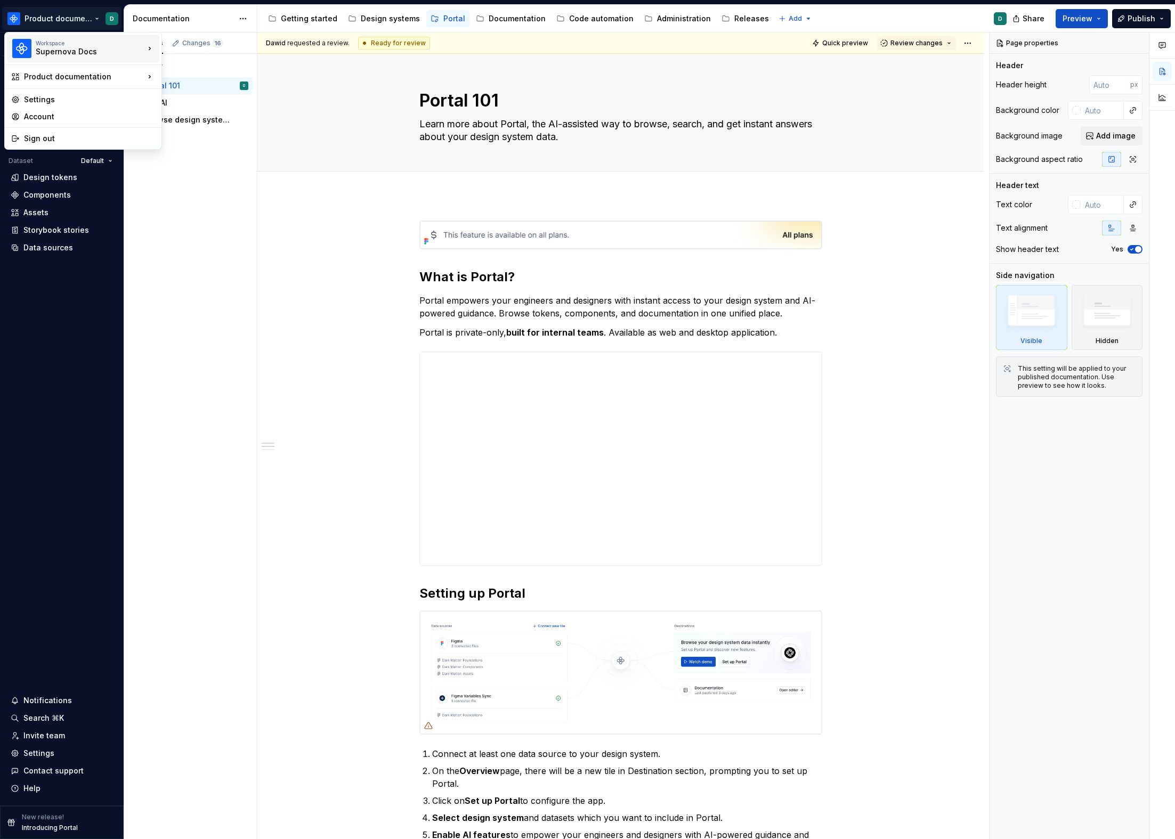
type textarea "*"
click at [205, 104] on div "Dawid" at bounding box center [223, 100] width 89 height 11
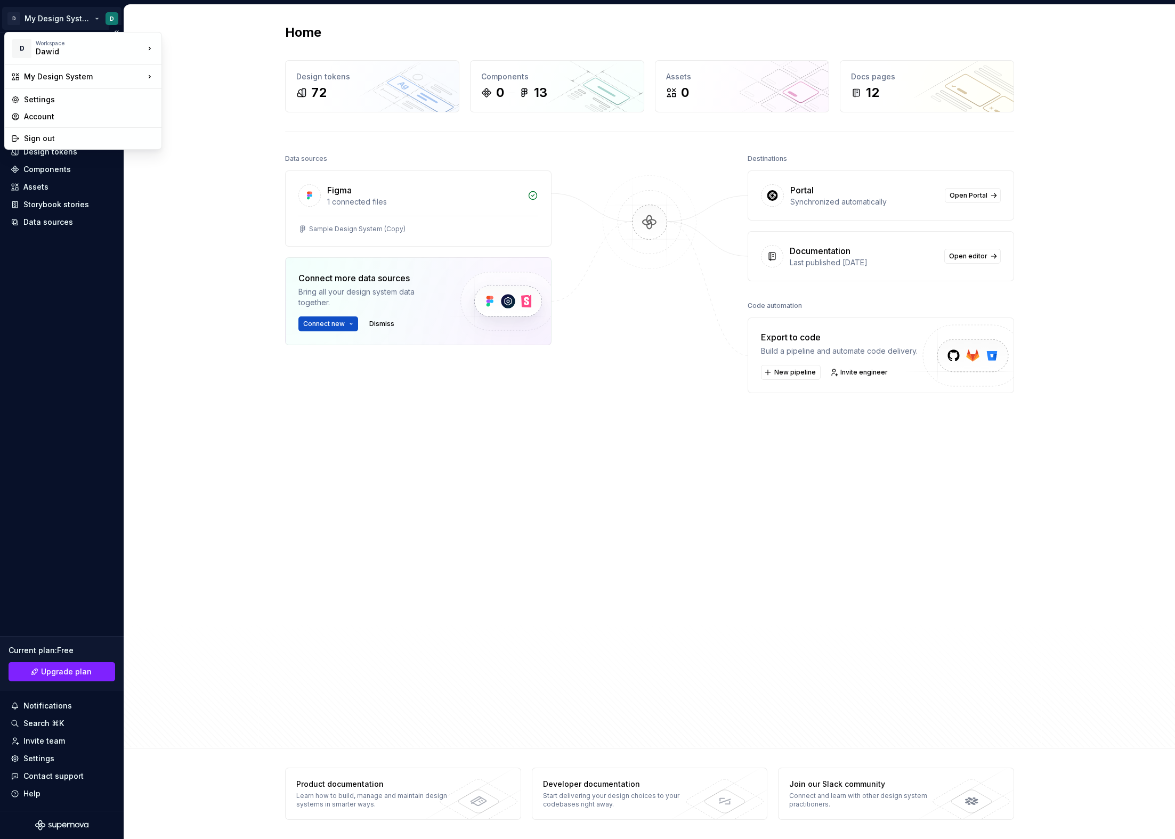
click at [61, 15] on html "D My Design System D Home Documentation Analytics Code automation Design system…" at bounding box center [587, 419] width 1175 height 839
click at [218, 171] on div "Supernova Docs" at bounding box center [223, 172] width 89 height 11
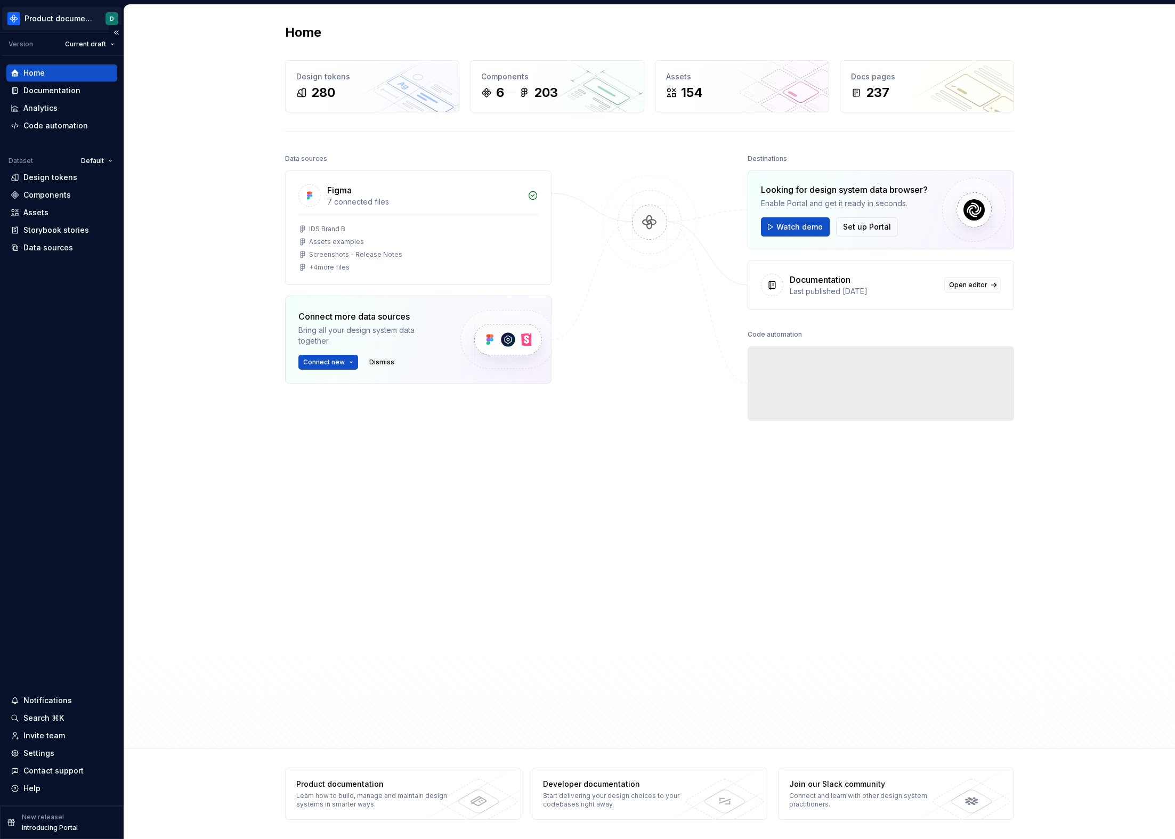
click at [46, 12] on html "Product documentation D Version Current draft Home Documentation Analytics Code…" at bounding box center [587, 419] width 1175 height 839
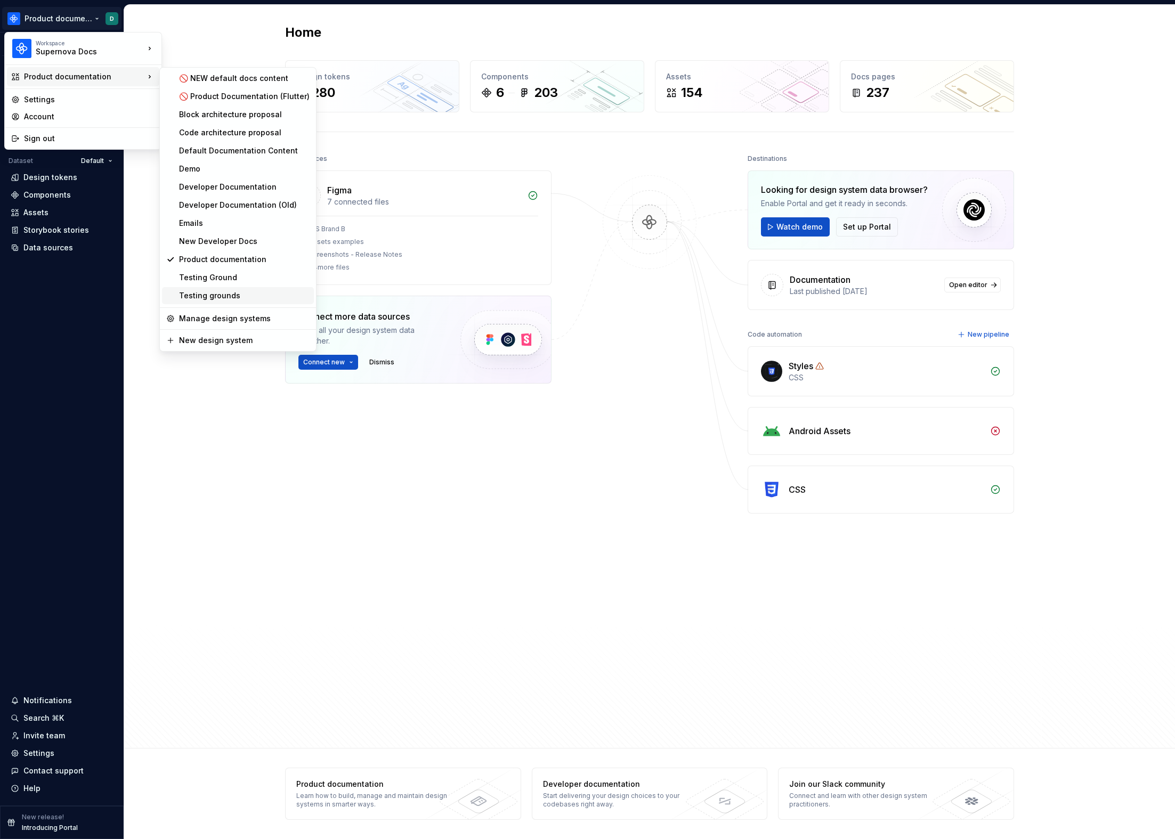
click at [224, 294] on div "Testing grounds" at bounding box center [244, 295] width 131 height 11
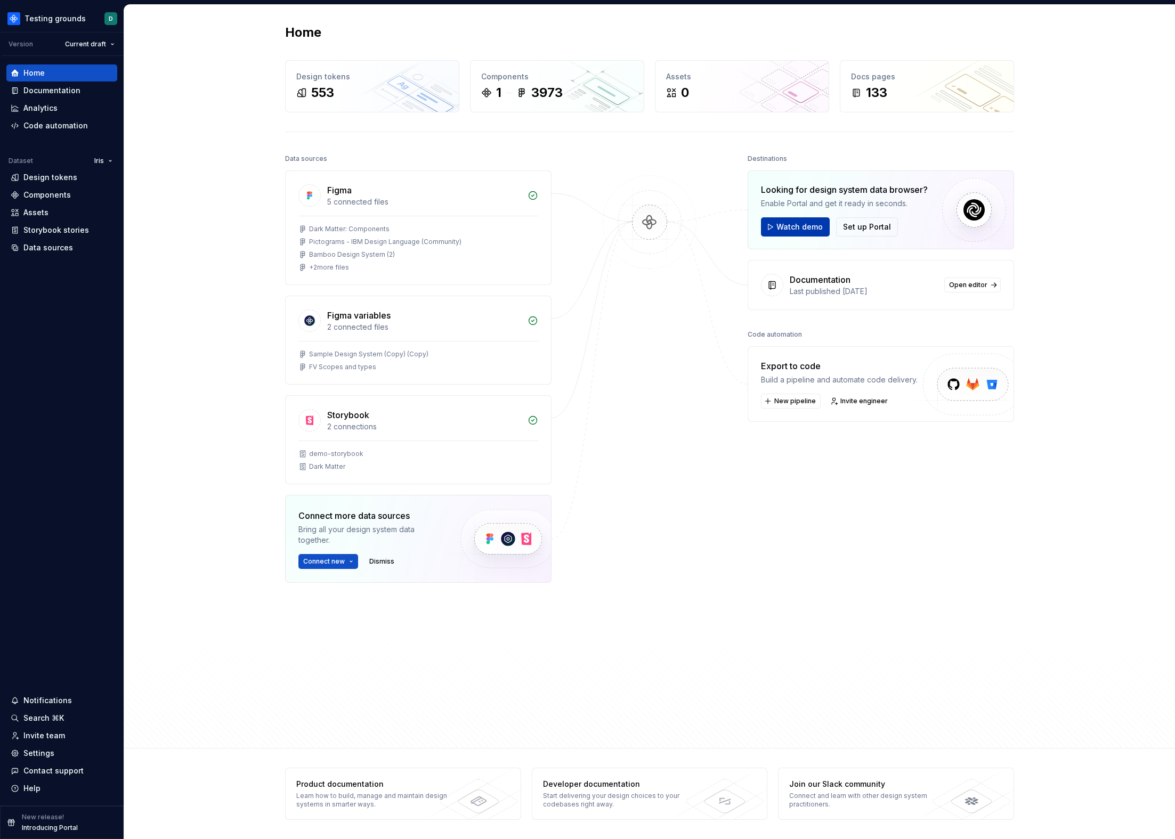
click at [783, 229] on span "Watch demo" at bounding box center [799, 227] width 46 height 11
click at [785, 229] on span "Watch demo" at bounding box center [799, 227] width 46 height 11
click at [840, 229] on span "Set up Portal" at bounding box center [867, 227] width 48 height 11
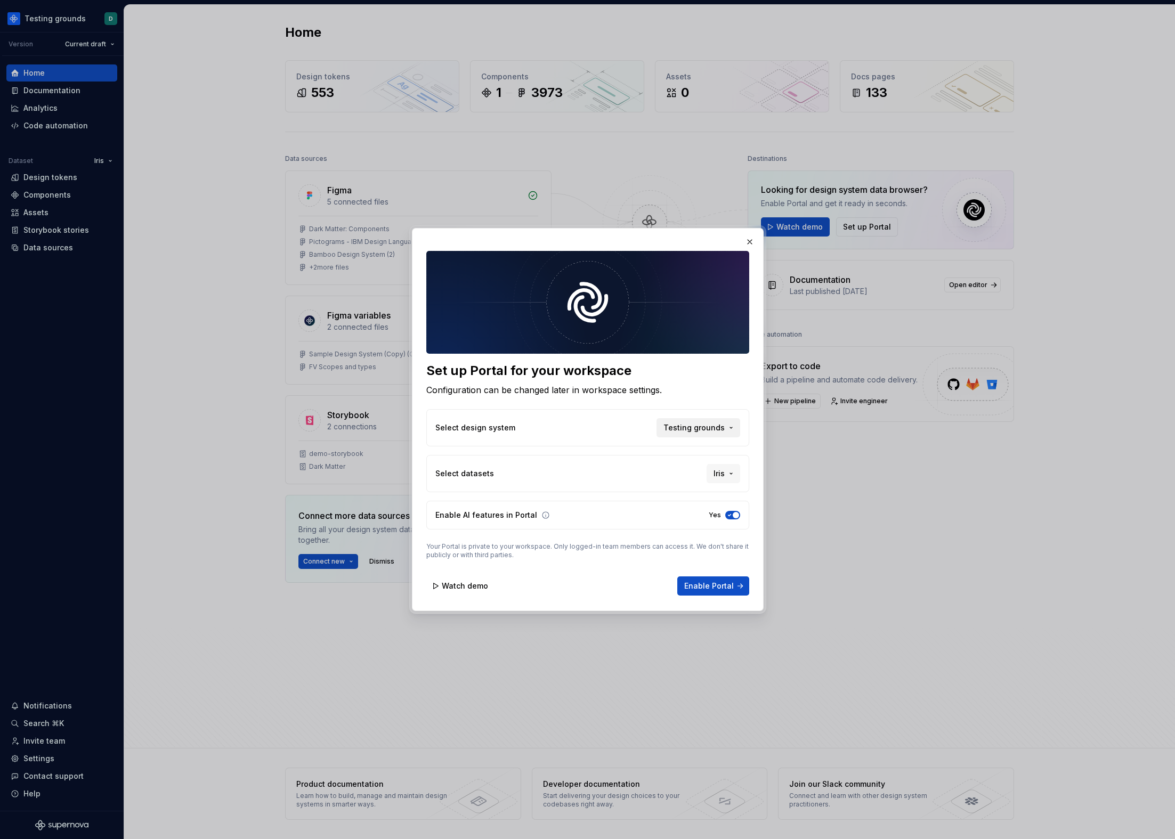
click at [706, 428] on span "Testing grounds" at bounding box center [693, 428] width 61 height 11
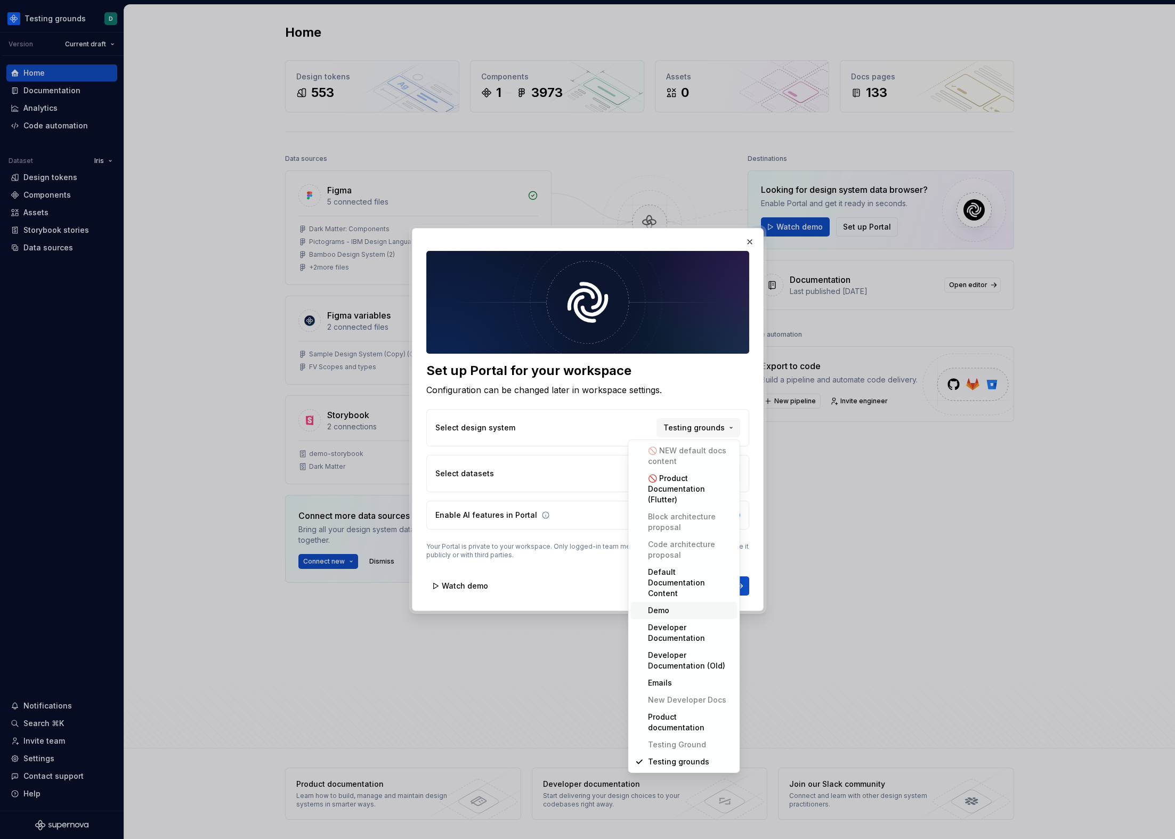
click at [552, 554] on div "Set up Portal for your workspace Configuration can be changed later in workspac…" at bounding box center [587, 419] width 1175 height 839
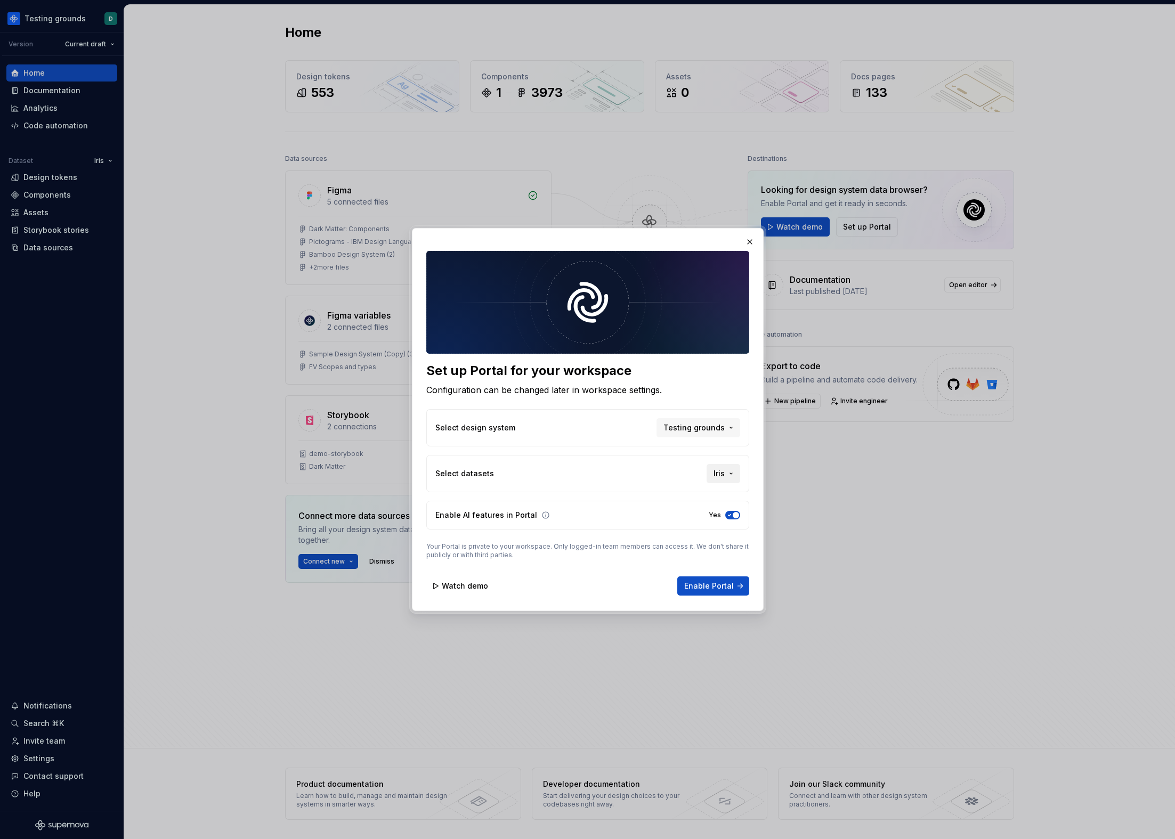
click at [737, 470] on button "Iris" at bounding box center [724, 473] width 34 height 19
click at [665, 546] on div "Test brand" at bounding box center [668, 547] width 41 height 11
drag, startPoint x: 662, startPoint y: 545, endPoint x: 662, endPoint y: 501, distance: 44.2
click at [662, 545] on div "Test brand" at bounding box center [668, 547] width 41 height 11
click at [662, 494] on div "Default" at bounding box center [662, 496] width 28 height 11
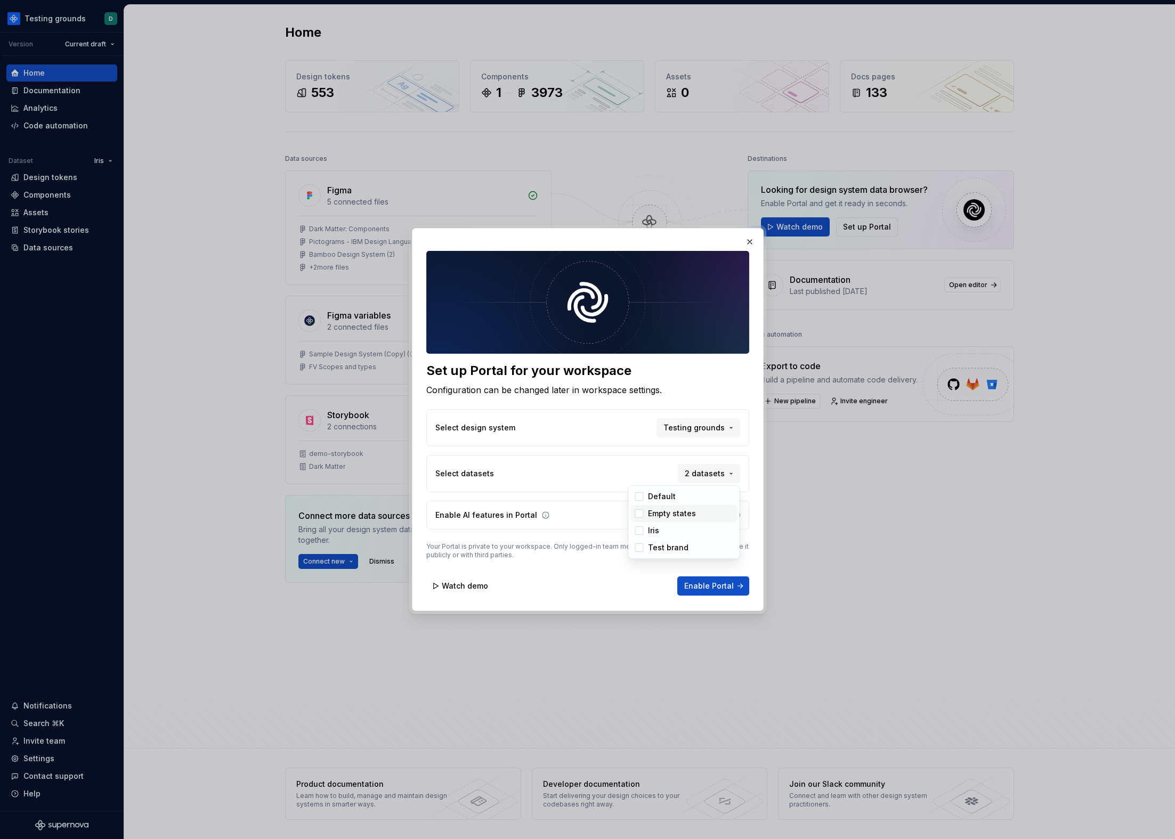
click at [660, 513] on div "Empty states" at bounding box center [672, 513] width 48 height 11
click at [659, 545] on div "Test brand" at bounding box center [668, 547] width 41 height 11
click at [655, 472] on div "Set up Portal for your workspace Configuration can be changed later in workspac…" at bounding box center [587, 419] width 1175 height 839
click at [730, 479] on button "4 datasets" at bounding box center [708, 473] width 63 height 19
click at [701, 511] on div "Empty states" at bounding box center [690, 513] width 85 height 11
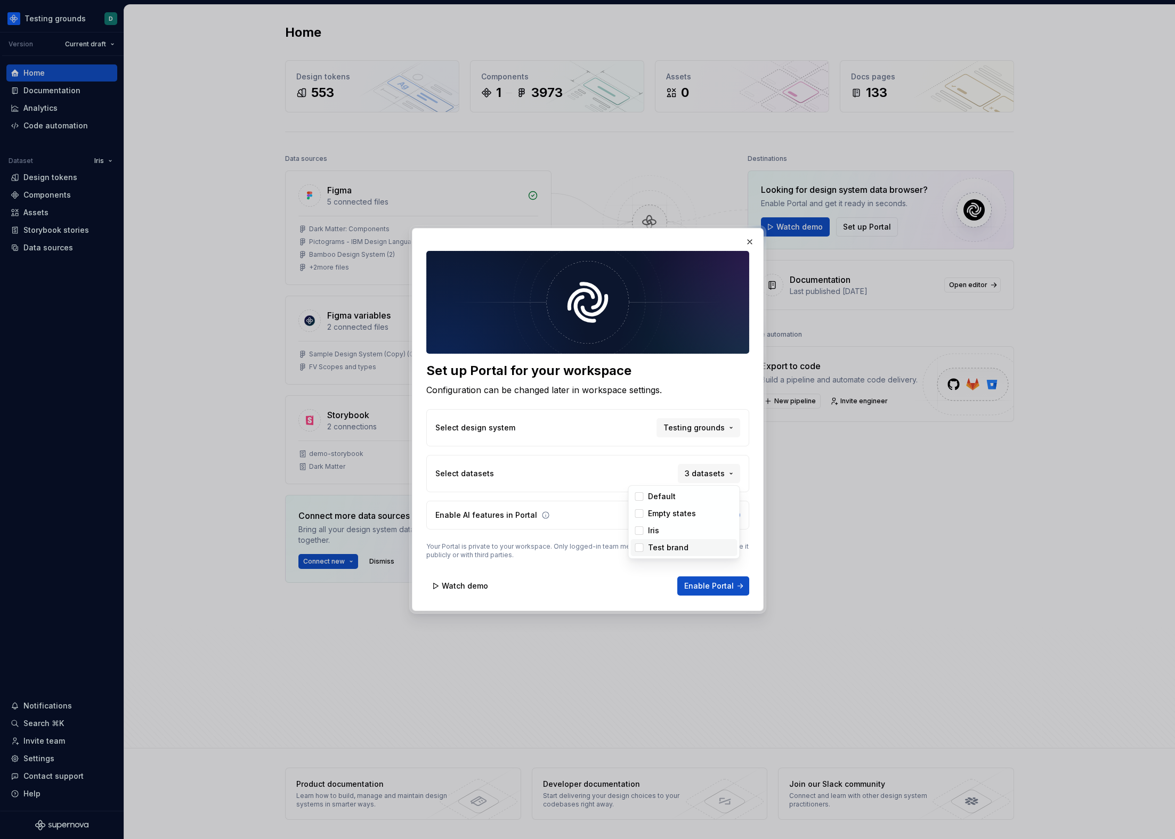
click at [691, 540] on span "Test brand" at bounding box center [684, 547] width 107 height 17
click at [685, 533] on div "Iris" at bounding box center [690, 530] width 85 height 11
click at [677, 493] on div "Default" at bounding box center [690, 496] width 85 height 11
click at [676, 508] on div "Empty states" at bounding box center [672, 513] width 48 height 11
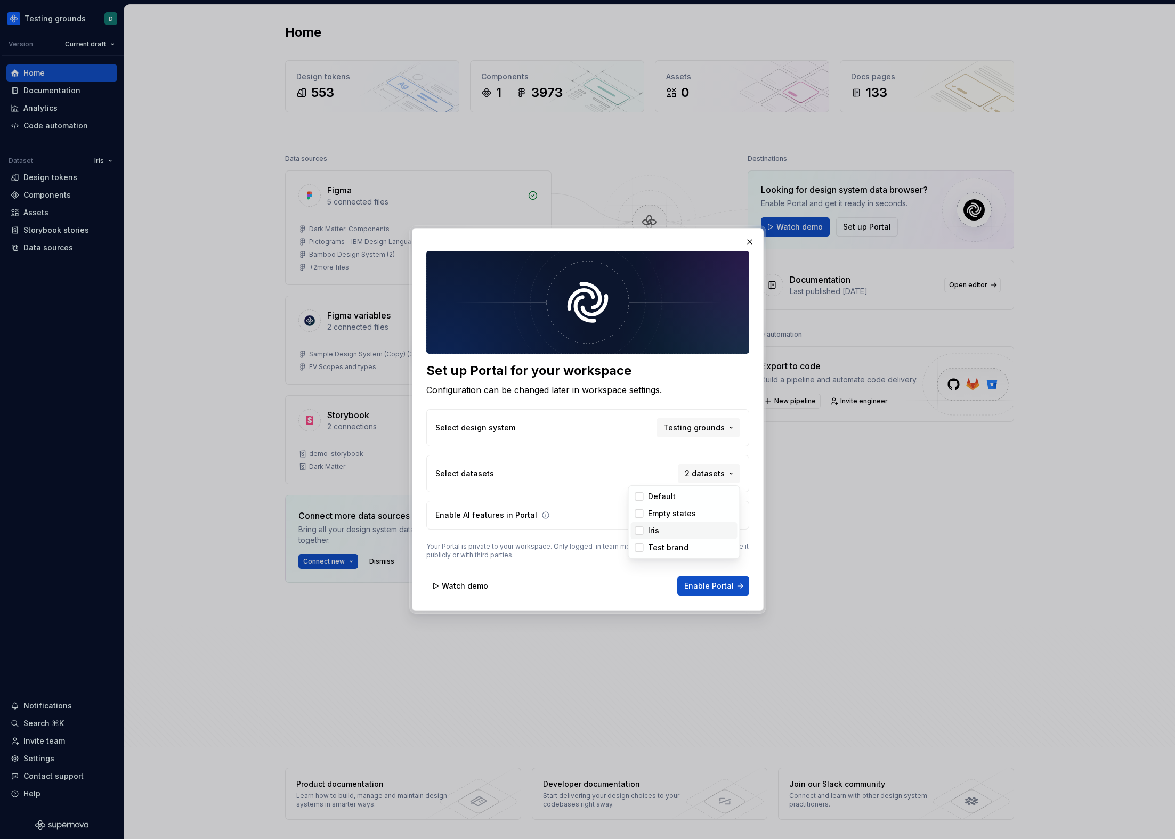
drag, startPoint x: 676, startPoint y: 529, endPoint x: 676, endPoint y: 536, distance: 7.5
click at [676, 529] on div "Iris" at bounding box center [690, 530] width 85 height 11
click at [676, 546] on div "Test brand" at bounding box center [668, 547] width 41 height 11
click at [629, 474] on div "Set up Portal for your workspace Configuration can be changed later in workspac…" at bounding box center [587, 419] width 1175 height 839
click at [723, 585] on span "Enable Portal" at bounding box center [709, 586] width 50 height 11
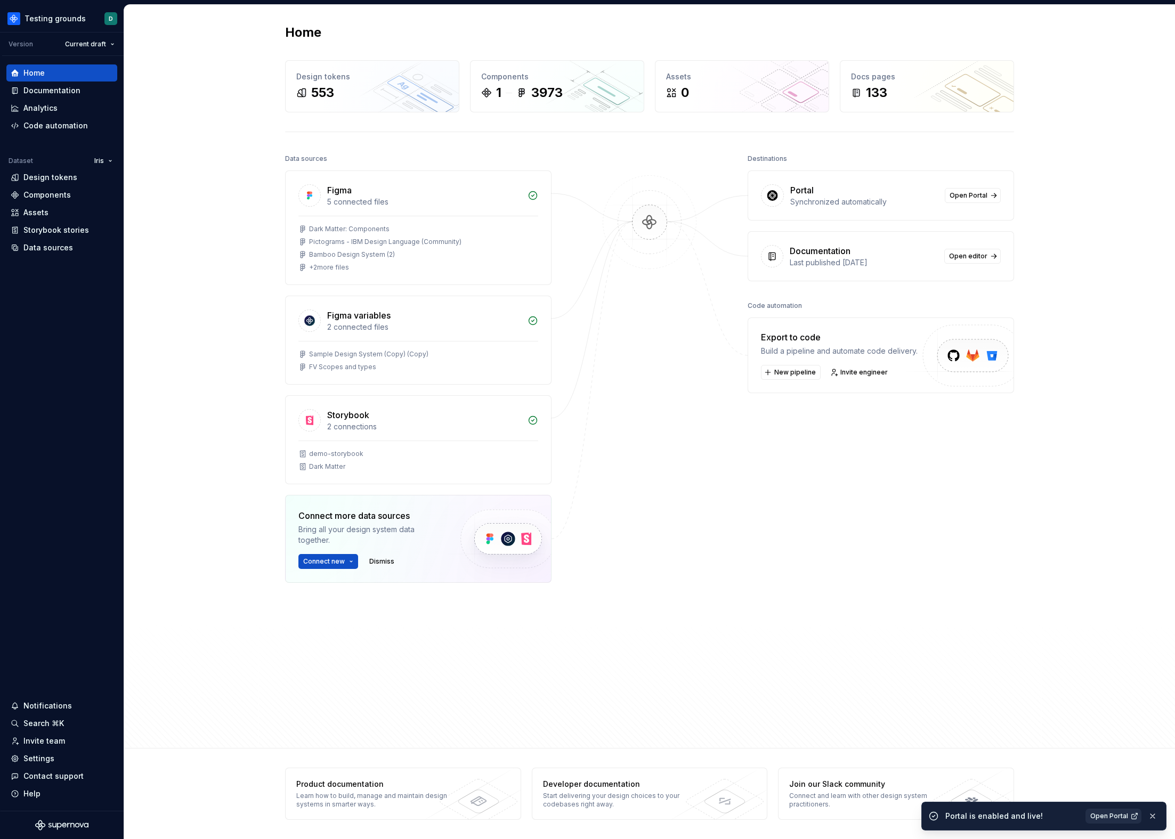
click at [840, 822] on link "Open Portal" at bounding box center [1114, 816] width 56 height 15
